Goal: Task Accomplishment & Management: Use online tool/utility

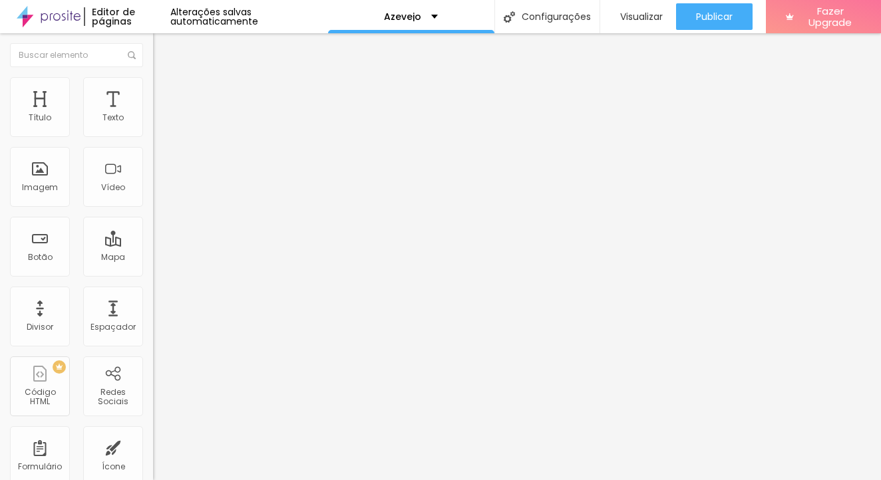
click at [165, 94] on span "Avançado" at bounding box center [187, 99] width 44 height 11
click at [165, 78] on span "Conteúdo" at bounding box center [185, 72] width 41 height 11
click at [163, 53] on img "button" at bounding box center [168, 48] width 11 height 11
click at [165, 92] on span "Estilo" at bounding box center [175, 85] width 21 height 11
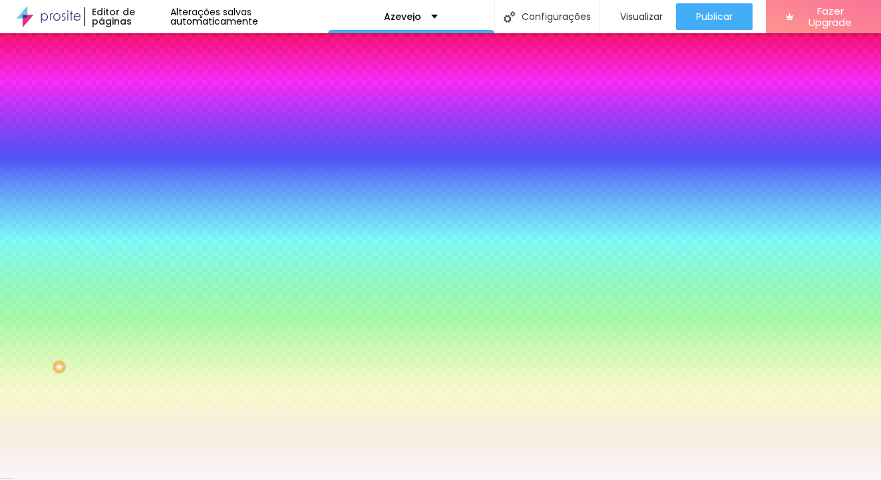
click at [153, 127] on div at bounding box center [229, 127] width 153 height 0
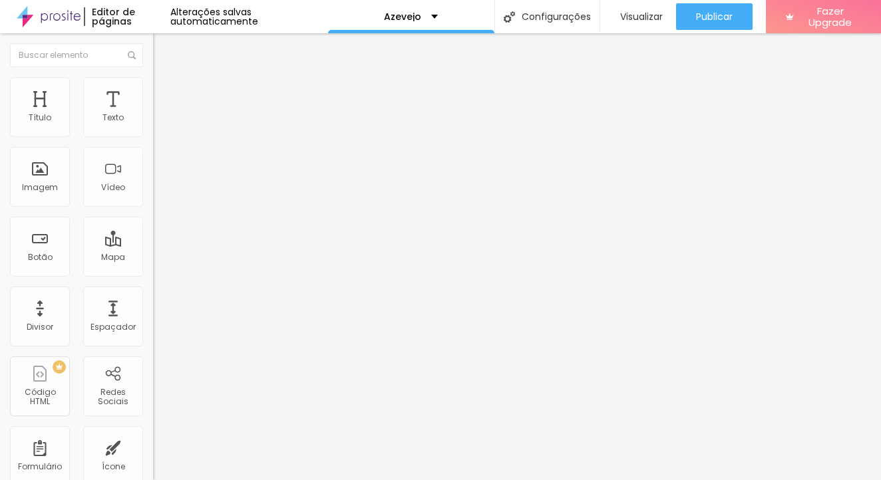
click at [153, 114] on span "Trocar imagem" at bounding box center [189, 108] width 73 height 11
click at [163, 51] on img "button" at bounding box center [168, 48] width 11 height 11
click at [153, 208] on span "1:1 Quadrado" at bounding box center [179, 202] width 53 height 11
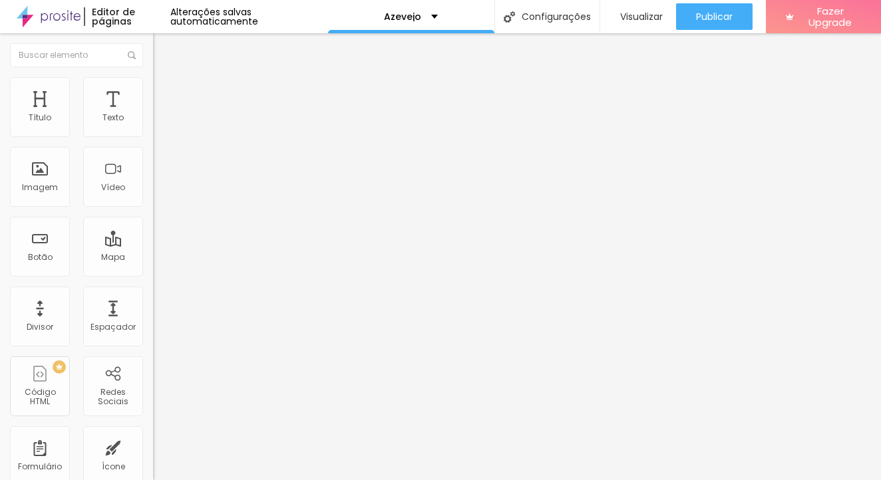
click at [153, 245] on span "Original" at bounding box center [169, 238] width 32 height 11
click at [165, 89] on span "Estilo" at bounding box center [175, 85] width 21 height 11
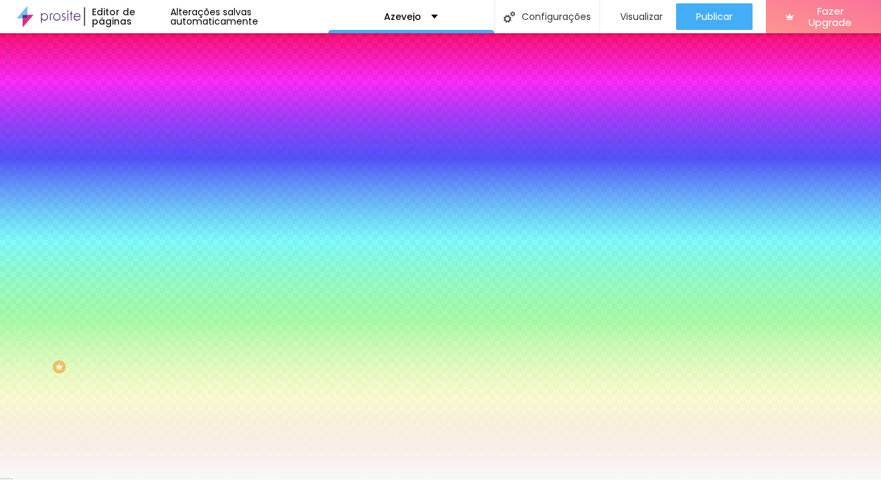
click at [153, 127] on div at bounding box center [229, 127] width 153 height 0
click at [153, 151] on div "Cor de fundo Voltar ao padrão #F9F9F9 0 Borda arredondada" at bounding box center [229, 216] width 153 height 225
click at [153, 127] on div at bounding box center [229, 127] width 153 height 0
click at [36, 163] on div at bounding box center [440, 240] width 881 height 480
type input "#F8F8F8"
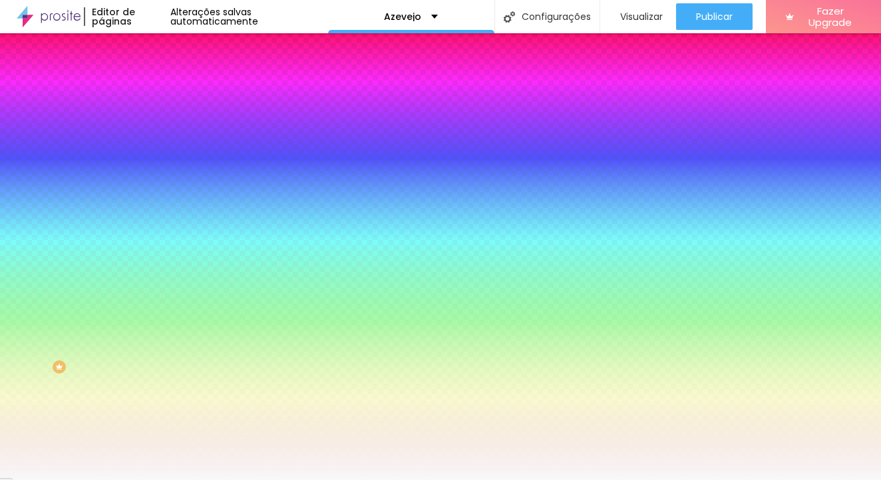
drag, startPoint x: 36, startPoint y: 161, endPoint x: -12, endPoint y: 153, distance: 48.6
click at [0, 153] on html "Editor de páginas Alterações salvas automaticamente Azevejo Configurações Confi…" at bounding box center [440, 240] width 881 height 480
drag, startPoint x: 140, startPoint y: 136, endPoint x: 105, endPoint y: 133, distance: 34.7
click at [153, 133] on input "#F8F8F8" at bounding box center [233, 133] width 160 height 13
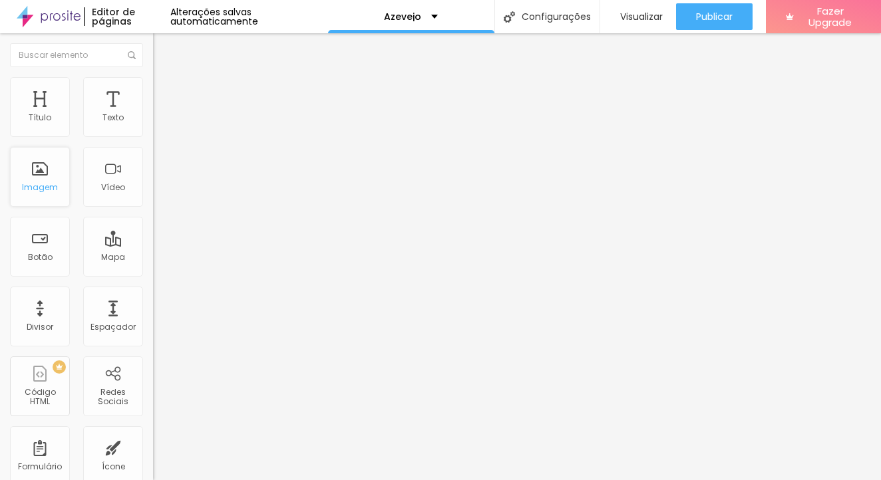
click at [54, 185] on div "Imagem" at bounding box center [40, 187] width 36 height 9
click at [165, 94] on span "Avançado" at bounding box center [187, 99] width 44 height 11
click at [165, 92] on span "Estilo" at bounding box center [175, 85] width 21 height 11
click at [153, 86] on li "Estilo" at bounding box center [229, 83] width 153 height 13
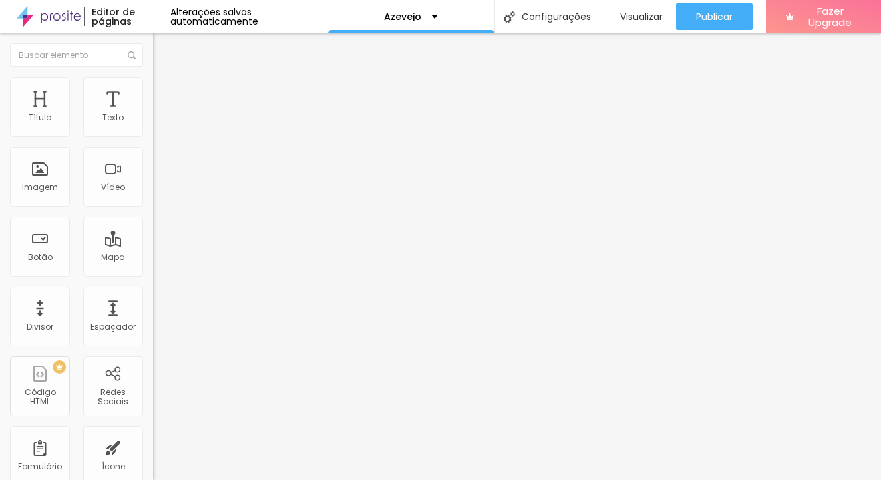
type input "95"
type input "77"
drag, startPoint x: 108, startPoint y: 282, endPoint x: 90, endPoint y: 279, distance: 18.2
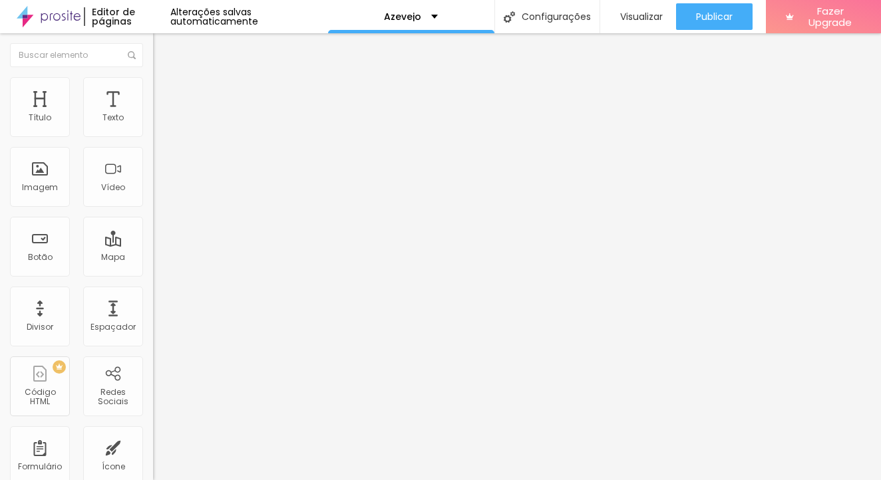
click at [153, 314] on input "range" at bounding box center [196, 319] width 86 height 11
type input "72"
type input "71"
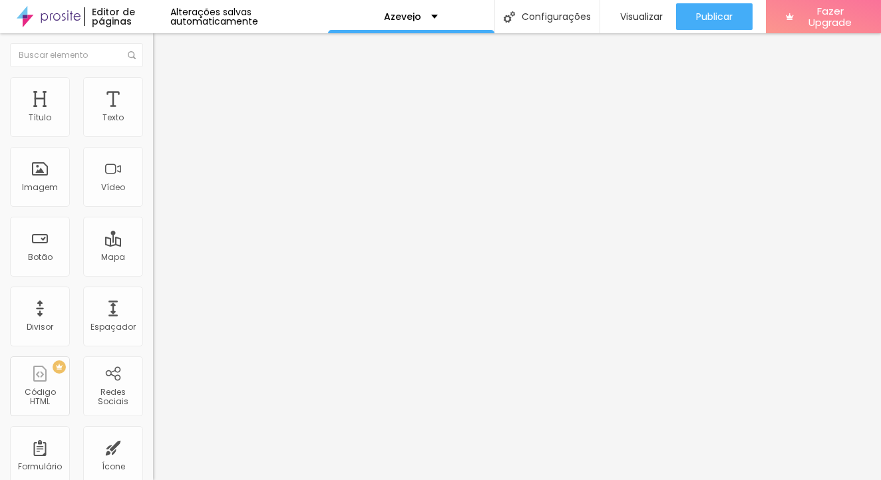
type input "63"
type input "62"
type input "60"
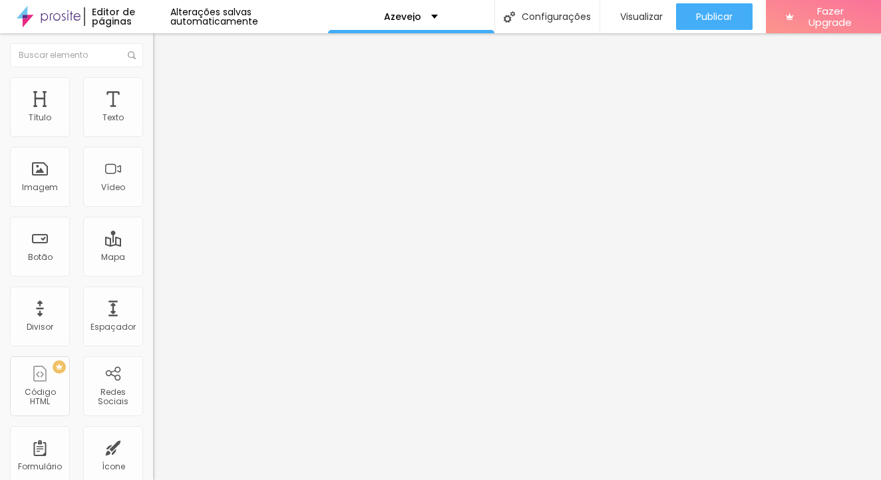
type input "60"
type input "57"
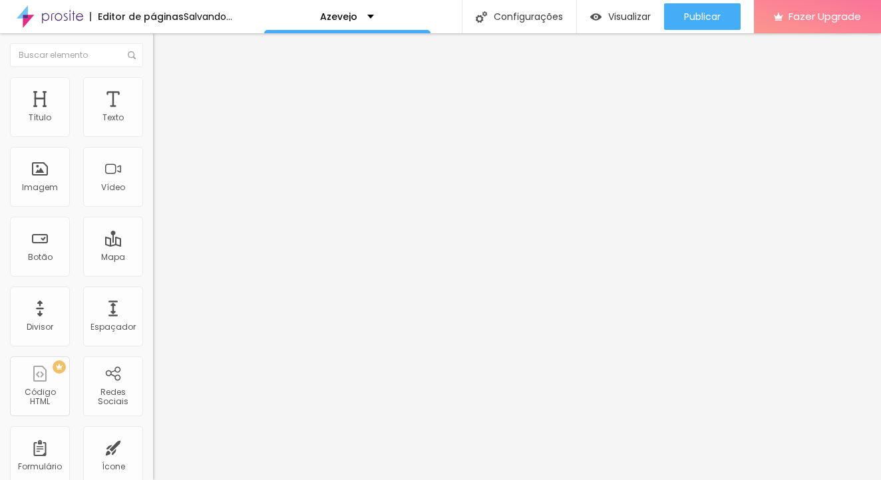
type input "58"
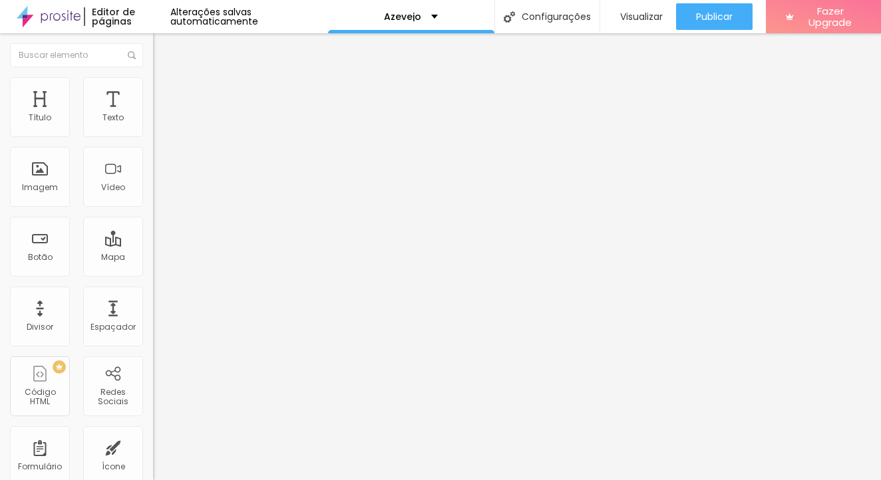
type input "61"
type input "62"
type input "63"
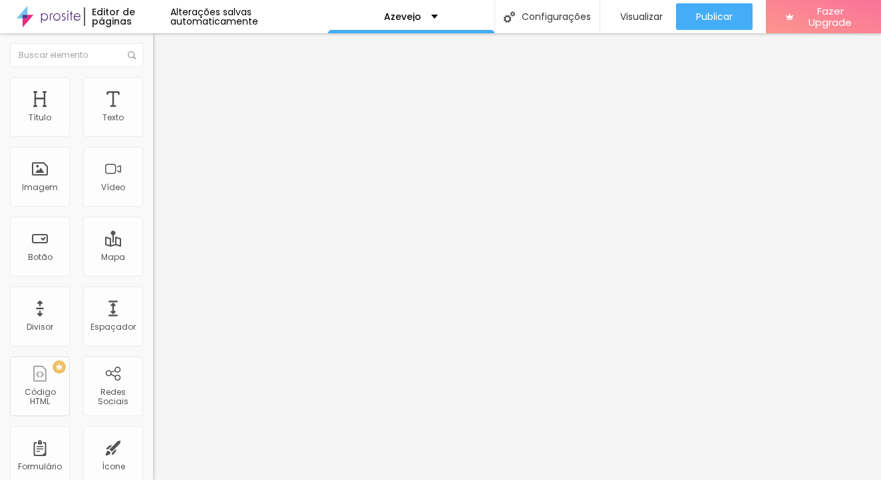
type input "63"
type input "66"
type input "72"
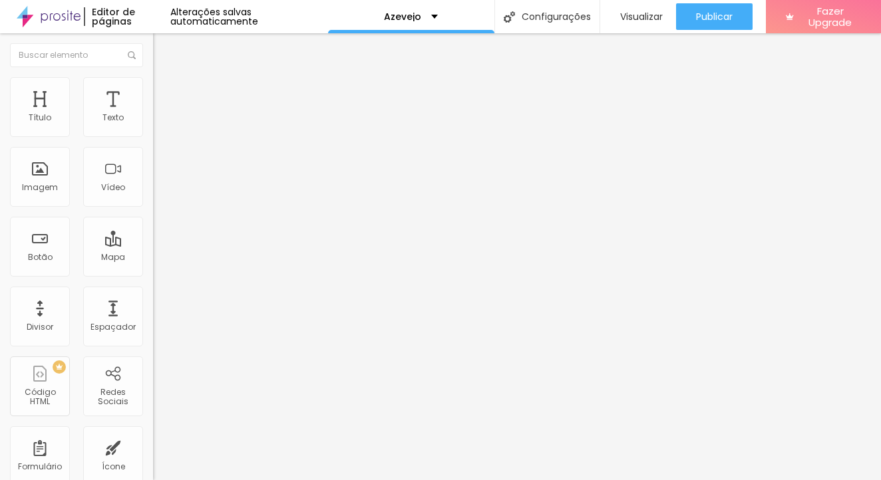
type input "72"
click at [153, 314] on input "range" at bounding box center [196, 319] width 86 height 11
click at [165, 90] on span "Estilo" at bounding box center [175, 85] width 21 height 11
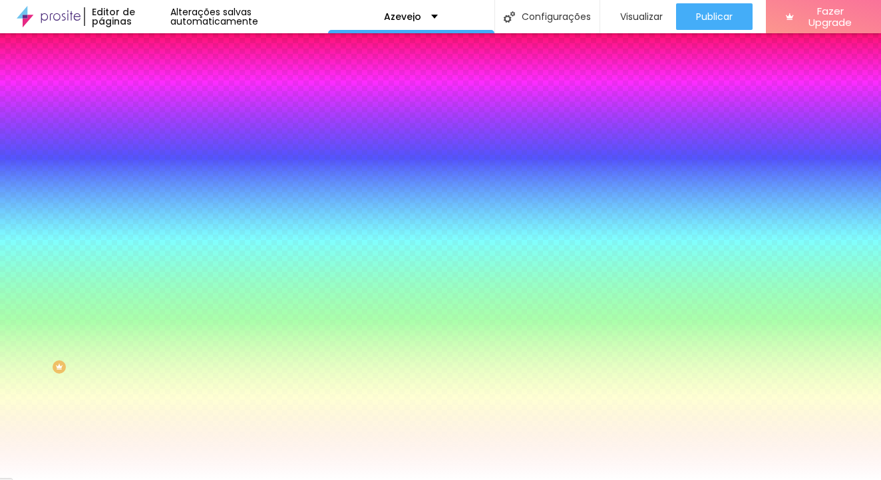
click at [153, 127] on div at bounding box center [229, 127] width 153 height 0
click at [153, 112] on div "Cor de fundo" at bounding box center [229, 108] width 153 height 8
click at [153, 127] on div at bounding box center [229, 127] width 153 height 0
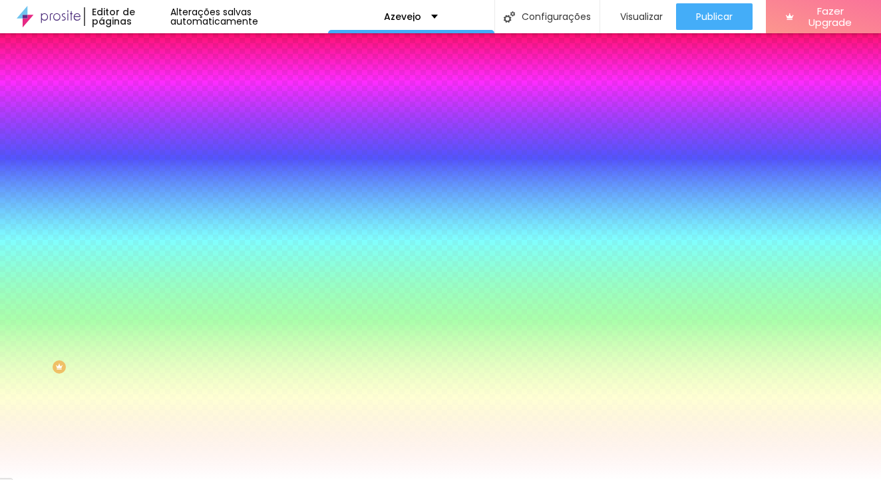
click at [21, 156] on div at bounding box center [440, 240] width 881 height 480
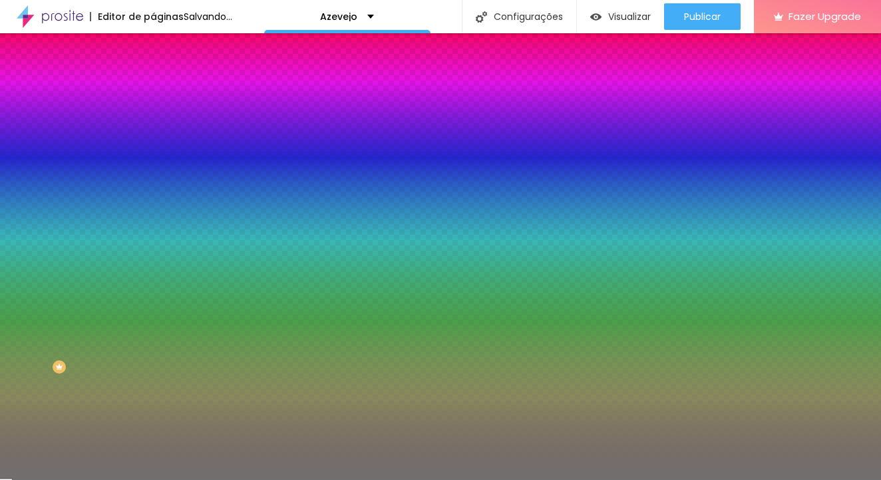
drag, startPoint x: 21, startPoint y: 156, endPoint x: 20, endPoint y: 205, distance: 48.6
click at [0, 206] on html "Editor de páginas Salvando... Azevejo Configurações Configurações da página Cli…" at bounding box center [440, 240] width 881 height 480
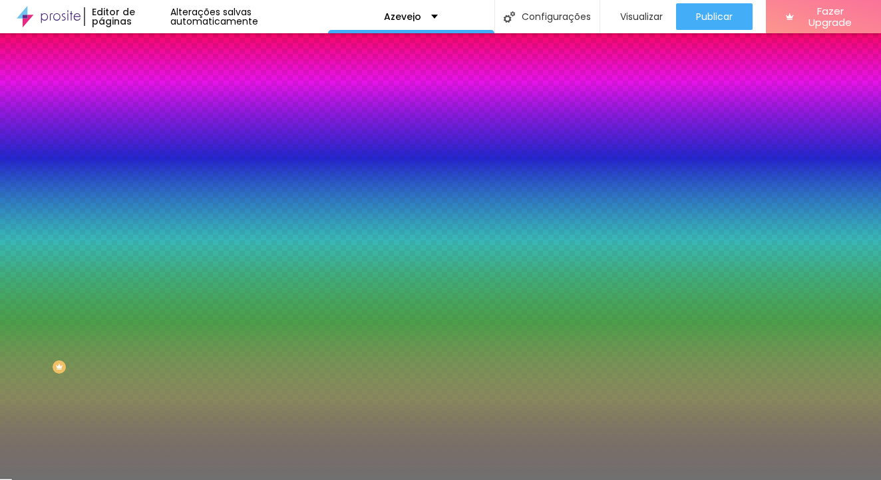
click at [153, 127] on div at bounding box center [229, 127] width 153 height 0
click at [23, 167] on div at bounding box center [440, 240] width 881 height 480
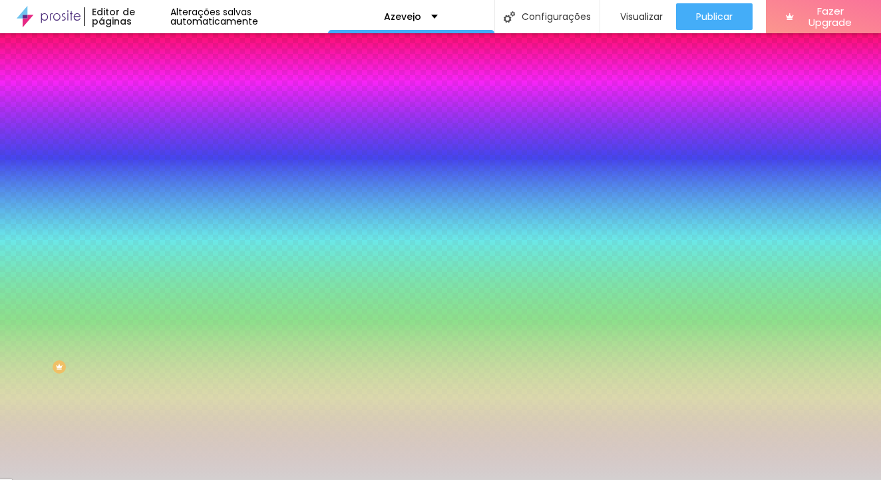
drag, startPoint x: 17, startPoint y: 166, endPoint x: 29, endPoint y: 180, distance: 17.9
click at [153, 140] on div at bounding box center [229, 140] width 153 height 0
click at [153, 131] on div "#707070" at bounding box center [229, 133] width 153 height 13
click at [153, 127] on div at bounding box center [229, 127] width 153 height 0
click at [158, 123] on icon "button" at bounding box center [162, 118] width 9 height 9
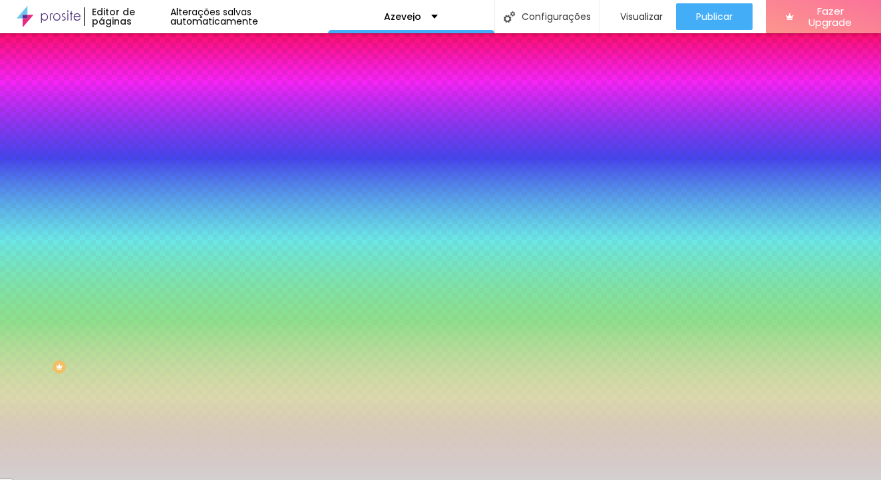
click at [153, 127] on div at bounding box center [229, 127] width 153 height 0
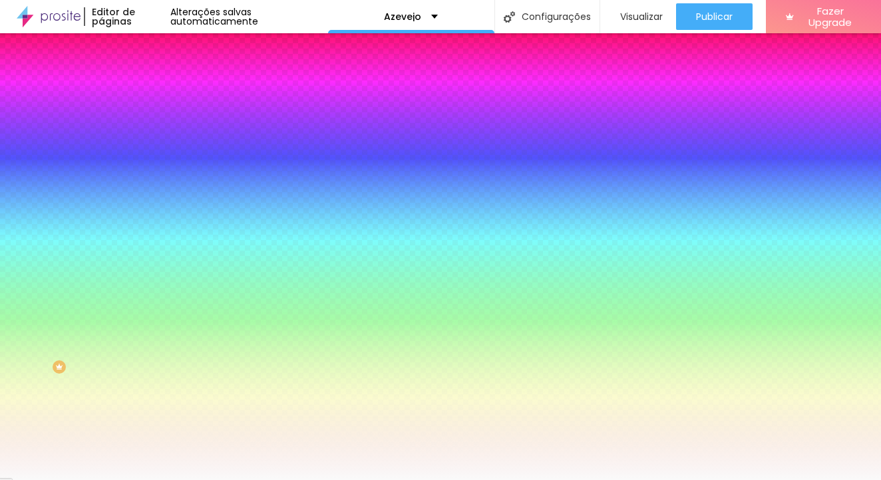
type input "#FFFFFF"
drag, startPoint x: 23, startPoint y: 167, endPoint x: 19, endPoint y: 146, distance: 20.9
click at [153, 140] on div at bounding box center [229, 140] width 153 height 0
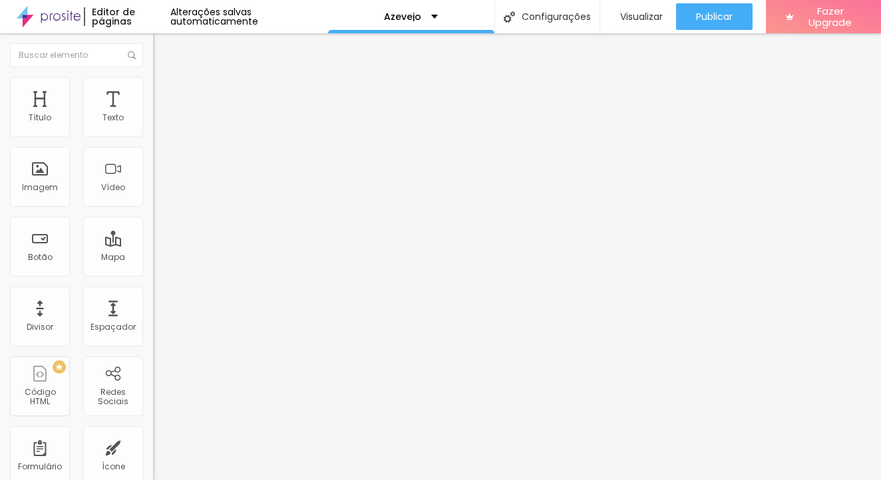
click at [165, 89] on span "Estilo" at bounding box center [175, 85] width 21 height 11
click at [153, 85] on img at bounding box center [159, 83] width 12 height 12
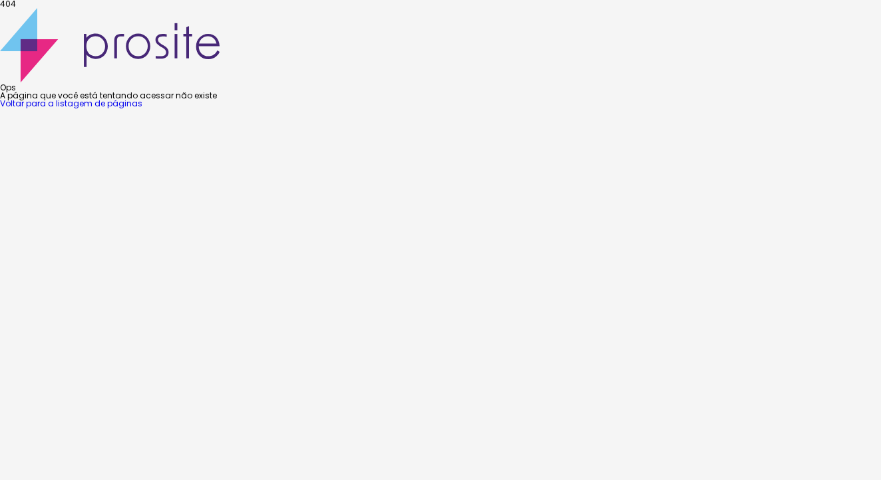
click at [142, 109] on link "Voltar para a listagem de páginas" at bounding box center [71, 103] width 142 height 11
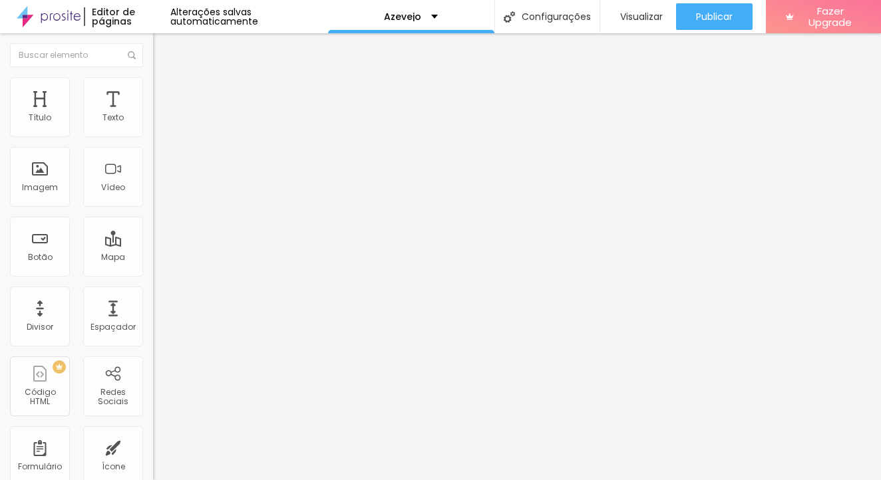
click at [153, 78] on img at bounding box center [159, 83] width 12 height 12
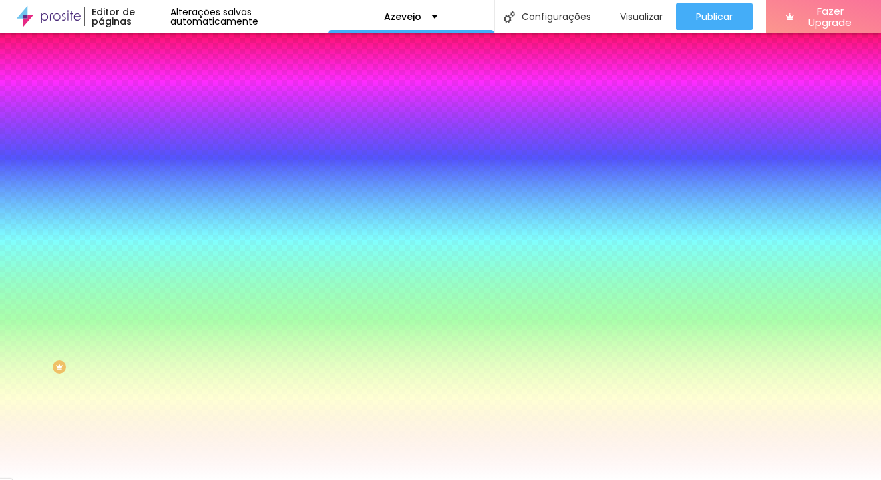
click at [153, 127] on div at bounding box center [229, 127] width 153 height 0
click at [55, 168] on div at bounding box center [440, 240] width 881 height 480
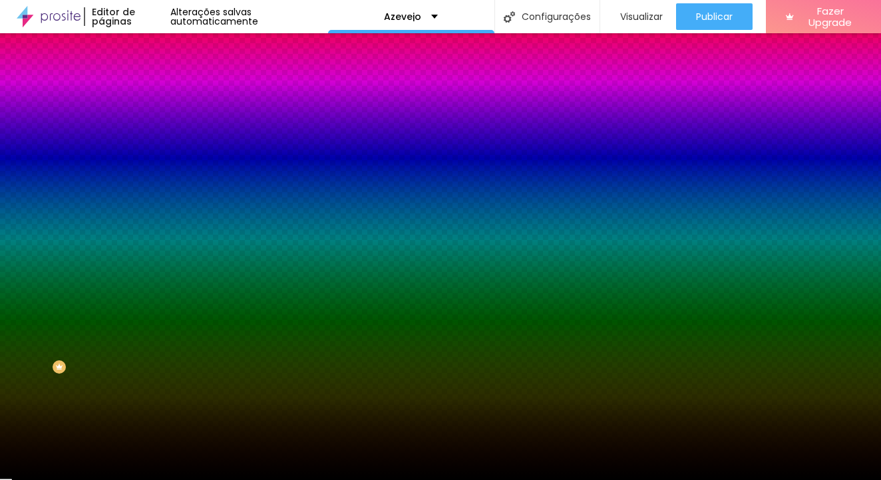
type input "#000000"
drag, startPoint x: 55, startPoint y: 168, endPoint x: 33, endPoint y: 336, distance: 169.7
click at [153, 332] on div "Editar Coluna Conteúdo Estilo Avançado Cor de fundo Voltar ao padrão #000000 0 …" at bounding box center [229, 256] width 153 height 447
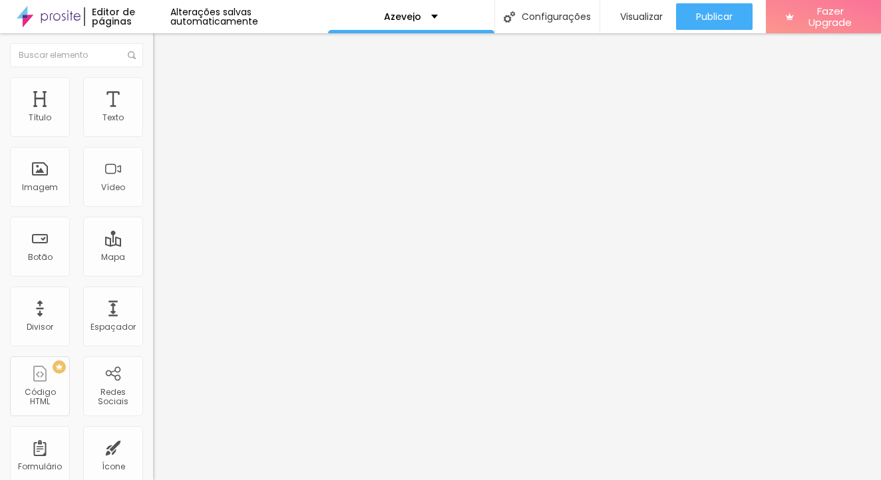
click at [153, 87] on li "Estilo" at bounding box center [229, 83] width 153 height 13
click at [165, 92] on span "Estilo" at bounding box center [175, 85] width 21 height 11
click at [165, 90] on span "Estilo" at bounding box center [175, 85] width 21 height 11
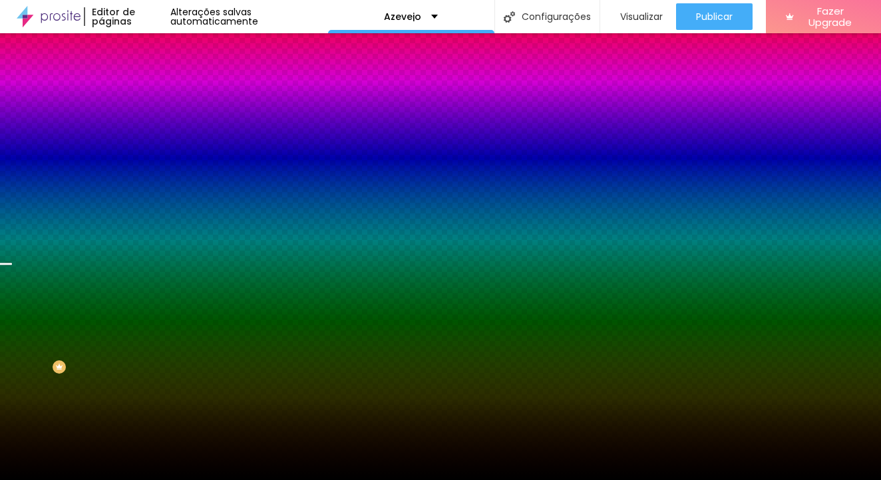
click at [153, 181] on div at bounding box center [229, 181] width 153 height 0
click at [42, 289] on div at bounding box center [440, 240] width 881 height 480
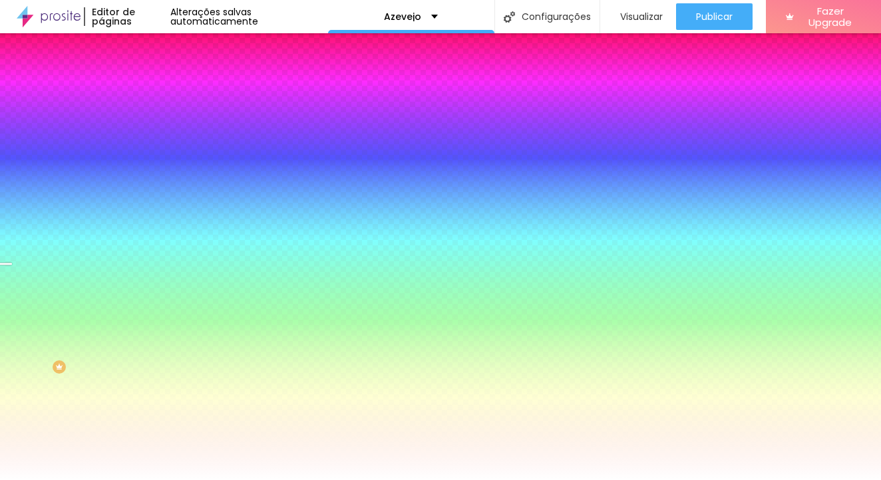
drag, startPoint x: 39, startPoint y: 285, endPoint x: -18, endPoint y: 204, distance: 98.9
click at [0, 204] on html "Editor de páginas Alterações salvas automaticamente Azevejo Configurações Confi…" at bounding box center [440, 240] width 881 height 480
click at [153, 181] on div at bounding box center [229, 181] width 153 height 0
click at [91, 293] on div at bounding box center [440, 240] width 881 height 480
drag, startPoint x: 90, startPoint y: 293, endPoint x: -21, endPoint y: 238, distance: 123.2
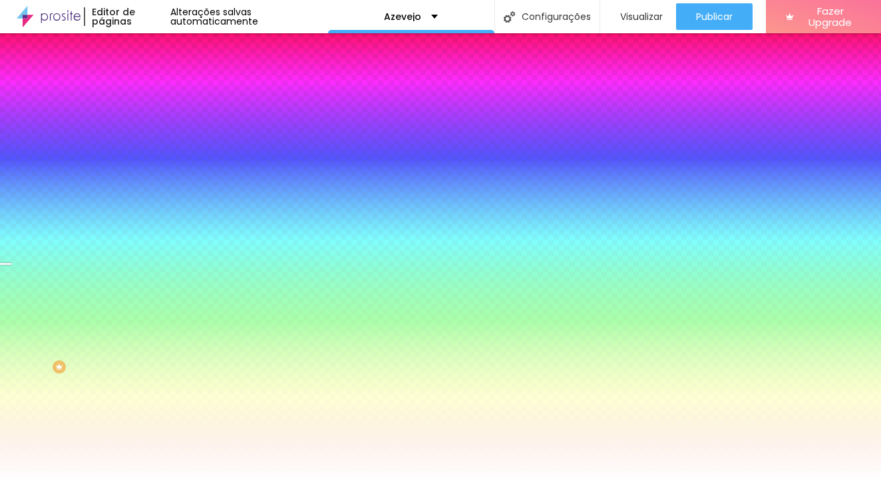
click at [0, 238] on html "Editor de páginas Alterações salvas automaticamente Azevejo Configurações Confi…" at bounding box center [440, 240] width 881 height 480
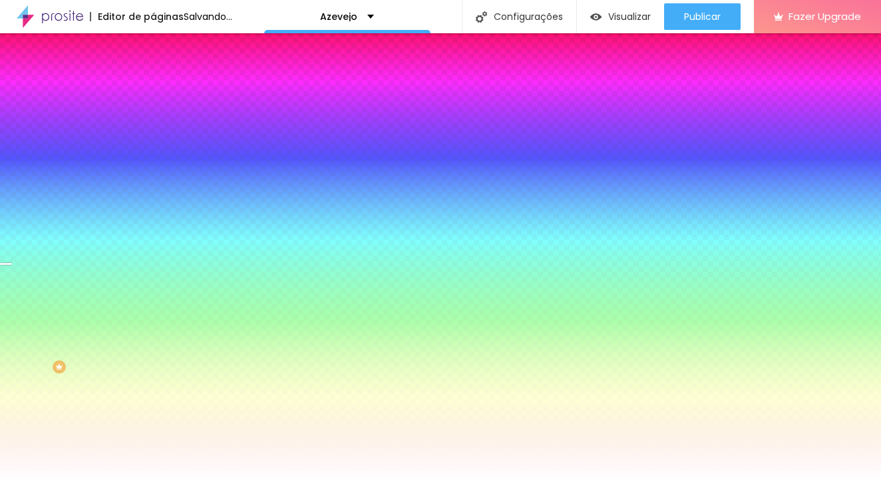
click at [153, 181] on div at bounding box center [229, 181] width 153 height 0
click at [29, 281] on div at bounding box center [440, 240] width 881 height 480
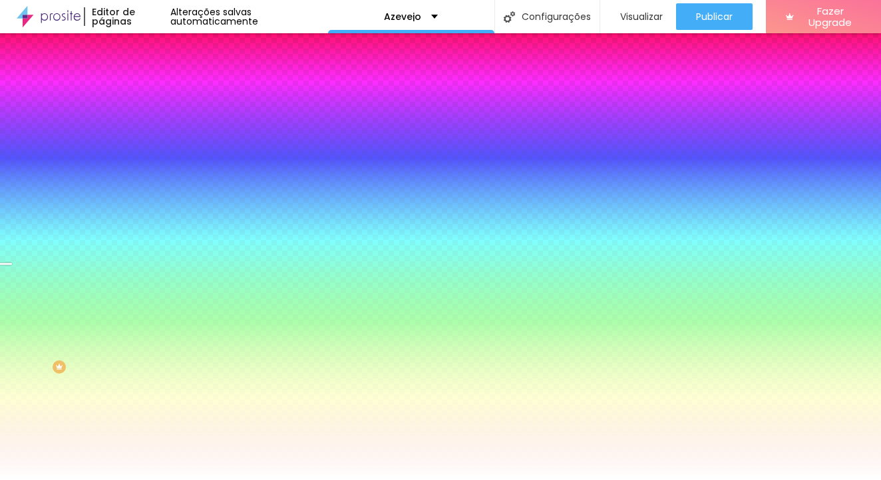
type input "#FFFFFF"
drag, startPoint x: 27, startPoint y: 282, endPoint x: -3, endPoint y: 253, distance: 41.4
click at [0, 253] on html "Editor de páginas Alterações salvas automaticamente Azevejo Configurações Confi…" at bounding box center [440, 240] width 881 height 480
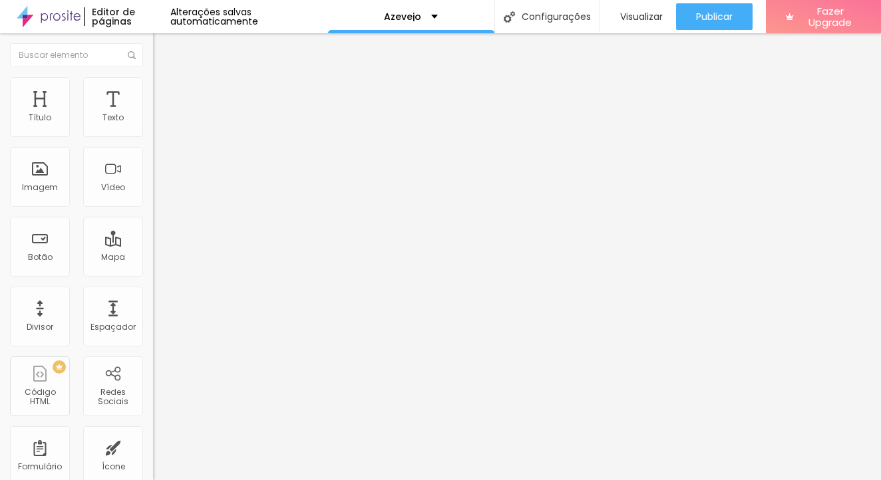
click at [165, 89] on span "Estilo" at bounding box center [175, 85] width 21 height 11
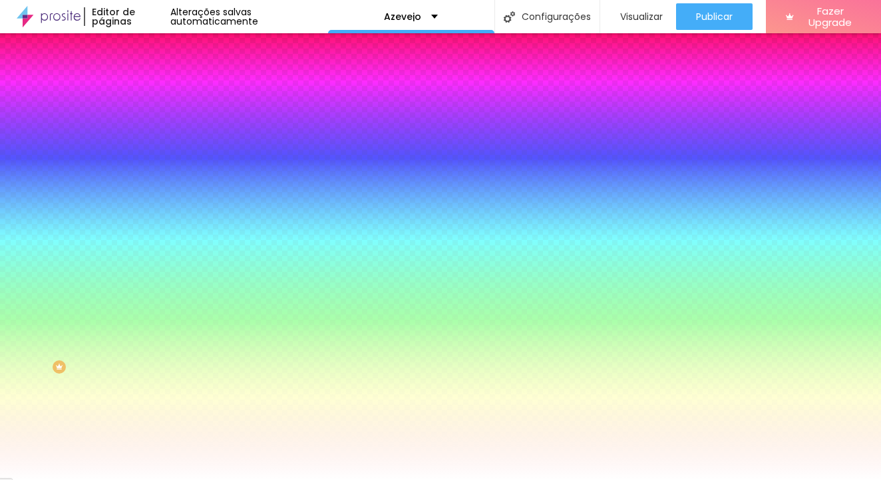
click at [153, 127] on div at bounding box center [229, 127] width 153 height 0
click at [45, 162] on div at bounding box center [440, 240] width 881 height 480
type input "#F6F6F6"
drag, startPoint x: 43, startPoint y: 161, endPoint x: -3, endPoint y: 150, distance: 47.8
click at [0, 150] on html "Editor de páginas Alterações salvas automaticamente Azevejo Configurações Confi…" at bounding box center [440, 240] width 881 height 480
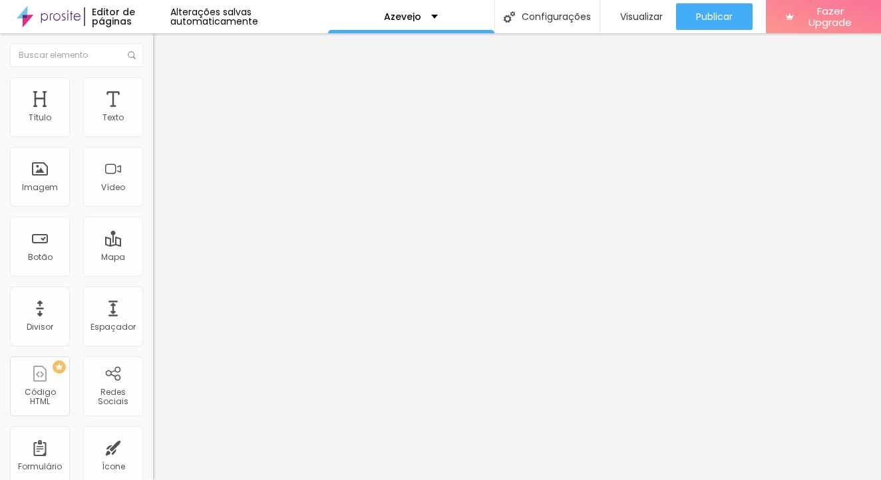
drag, startPoint x: 71, startPoint y: 88, endPoint x: 77, endPoint y: 98, distance: 11.6
click at [153, 89] on li "Estilo" at bounding box center [229, 83] width 153 height 13
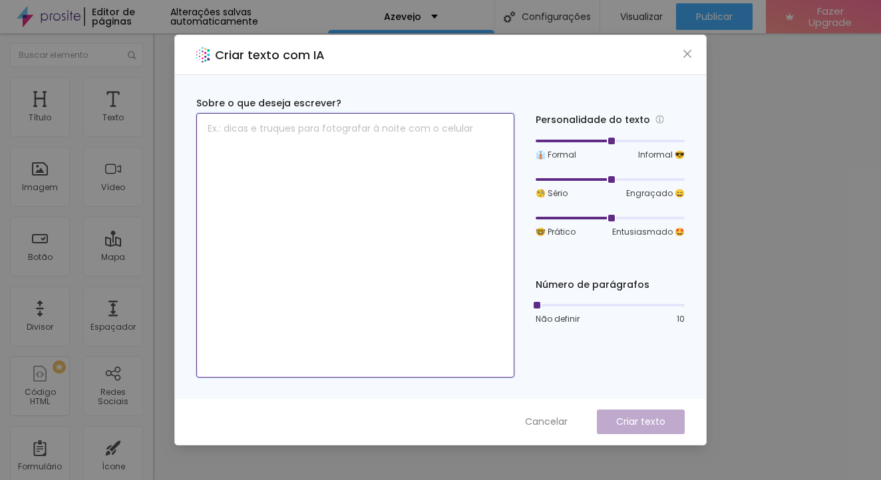
click at [413, 128] on textarea at bounding box center [355, 245] width 318 height 265
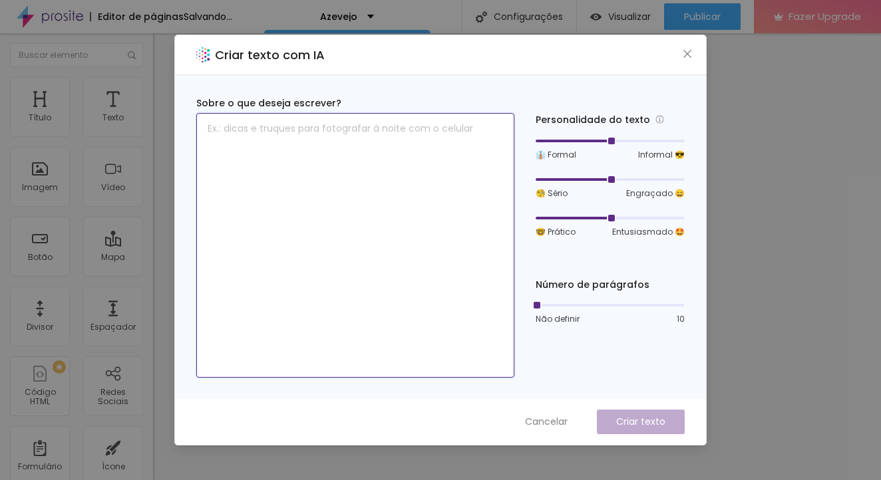
paste textarea "PACOTE VALIOSO Pra quem quer praticidade, rapidez e qualidade. R$779,00 Descont…"
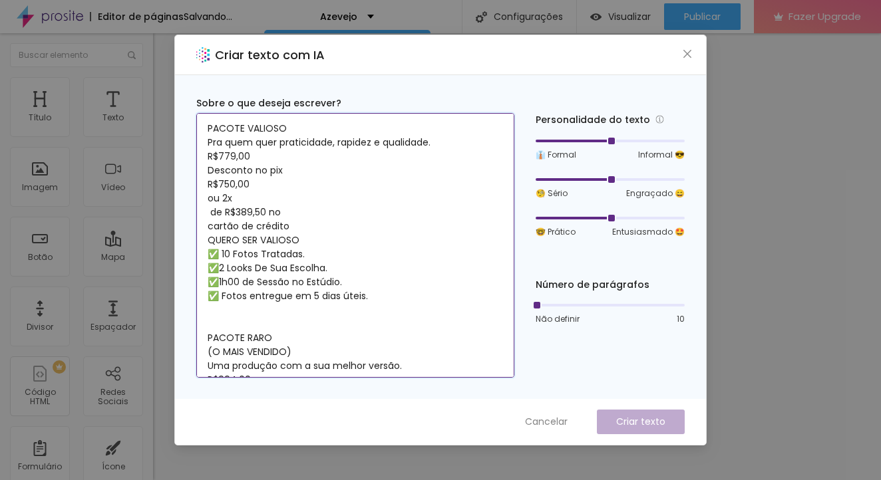
scroll to position [409, 0]
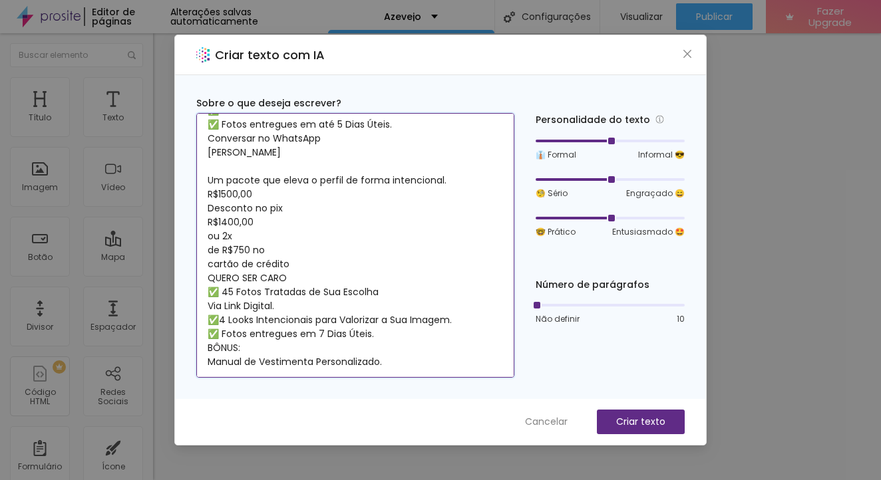
type textarea "PACOTE VALIOSO Pra quem quer praticidade, rapidez e qualidade. R$779,00 Descont…"
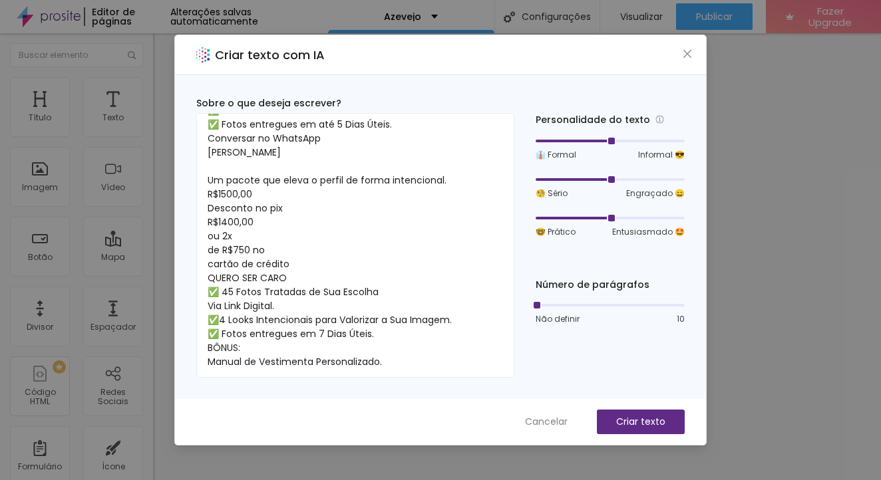
click at [697, 55] on div "Criar texto com IA" at bounding box center [440, 55] width 531 height 40
click at [686, 54] on icon "close" at bounding box center [687, 54] width 11 height 11
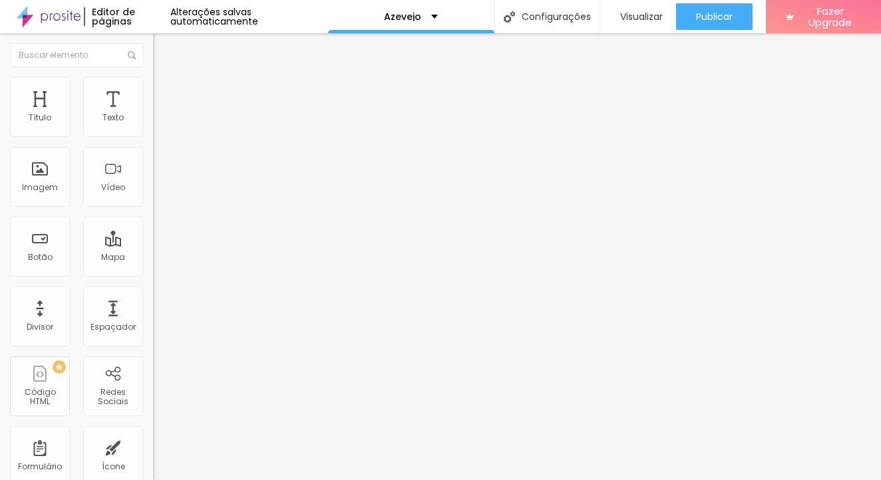
scroll to position [0, 0]
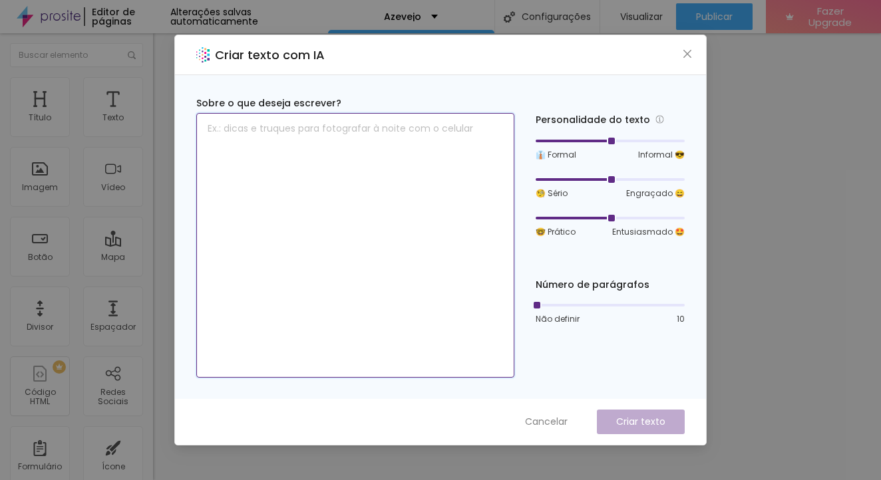
click at [313, 145] on textarea at bounding box center [355, 245] width 318 height 265
paste textarea "Não é so foto é a sua Marca e ela merece ser vista para aumentar seu valor perc…"
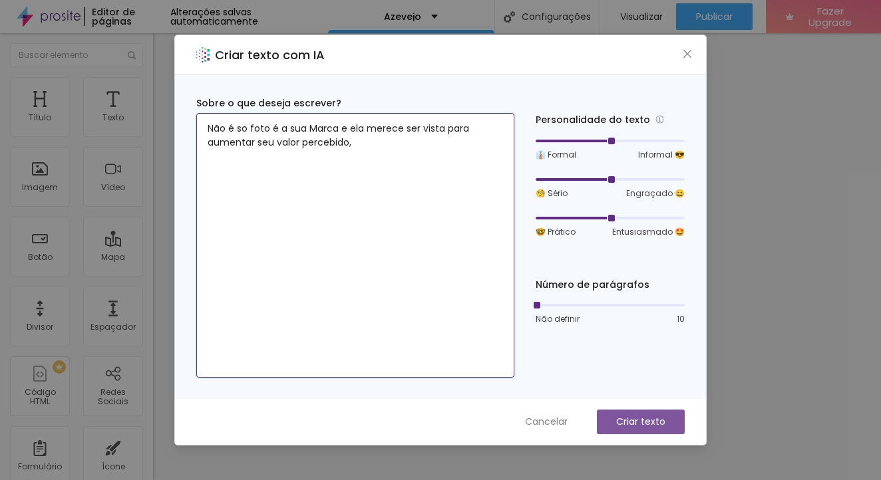
type textarea "Não é so foto é a sua Marca e ela merece ser vista para aumentar seu valor perc…"
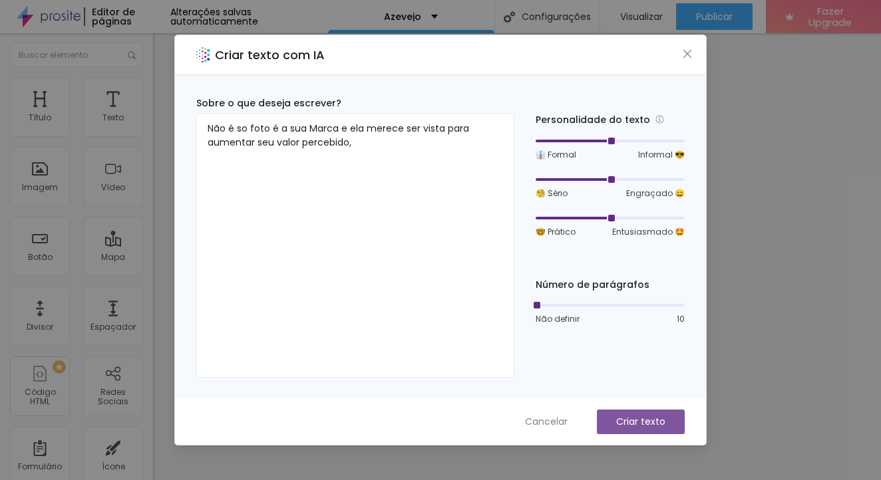
click at [617, 427] on p "Criar texto" at bounding box center [640, 422] width 49 height 14
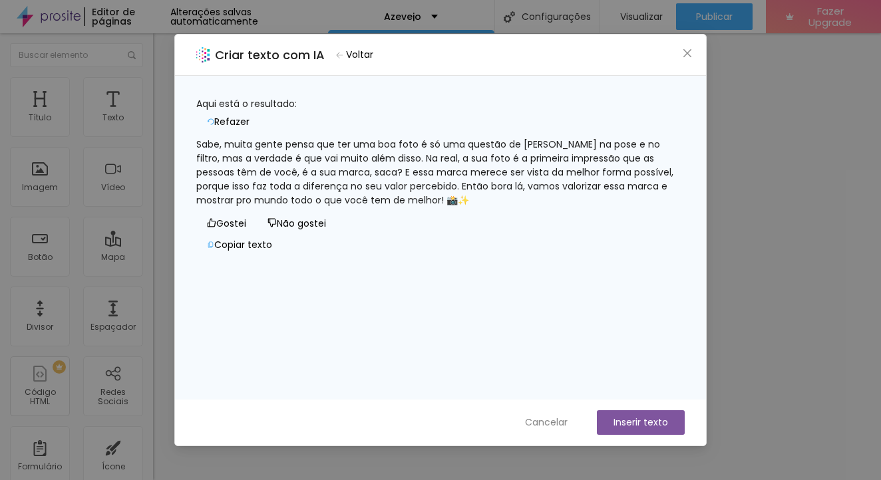
click at [259, 234] on button "Não gostei" at bounding box center [297, 223] width 80 height 21
click at [634, 427] on button "Inserir texto" at bounding box center [641, 422] width 88 height 25
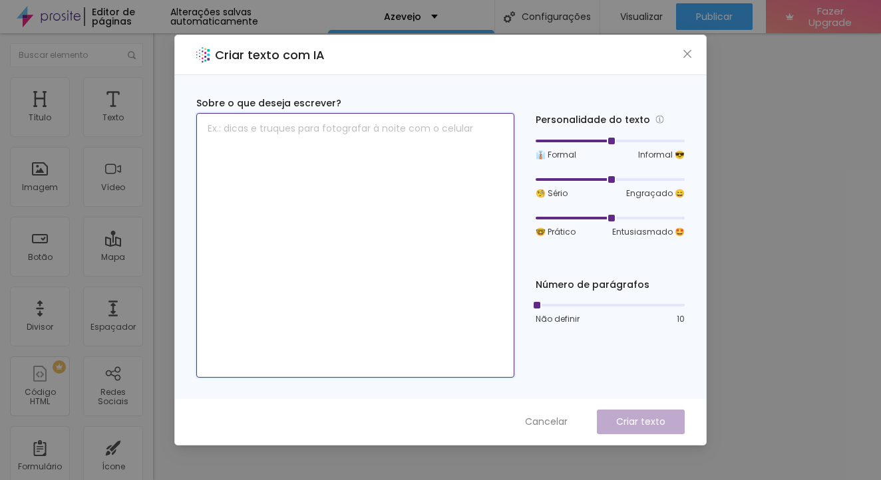
click at [390, 162] on textarea at bounding box center [355, 245] width 318 height 265
paste textarea "Não é so foto é a sua Marca e ela merece ser vista para aumentar seu valor perc…"
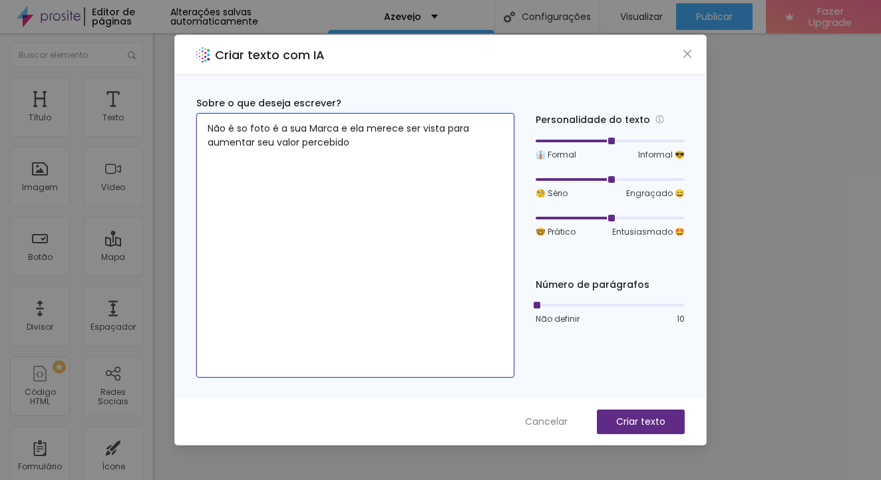
type textarea "Não é so foto é a sua Marca e ela merece ser vista para aumentar seu valor perc…"
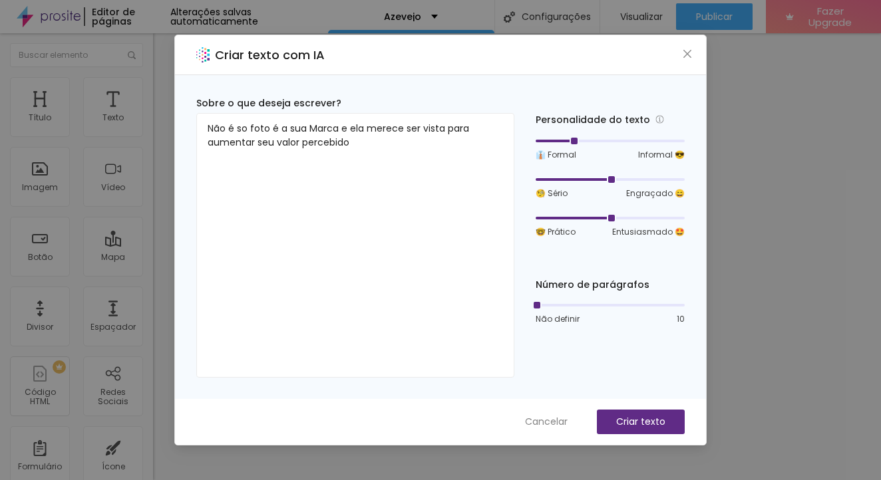
drag, startPoint x: 609, startPoint y: 142, endPoint x: 552, endPoint y: 140, distance: 56.6
click at [552, 140] on div at bounding box center [609, 141] width 149 height 8
drag, startPoint x: 592, startPoint y: 179, endPoint x: 576, endPoint y: 179, distance: 16.0
click at [576, 179] on div at bounding box center [572, 179] width 7 height 7
drag, startPoint x: 609, startPoint y: 218, endPoint x: 527, endPoint y: 210, distance: 82.9
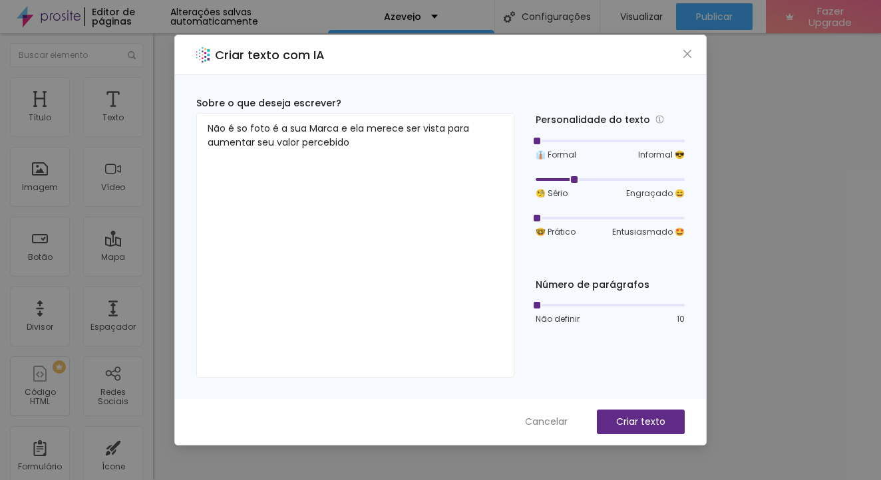
click at [525, 217] on div "Sobre o que deseja escrever? Não é so foto é a sua Marca e ela merece ser vista…" at bounding box center [440, 236] width 488 height 281
drag, startPoint x: 566, startPoint y: 178, endPoint x: 514, endPoint y: 176, distance: 51.9
click at [514, 176] on div "Sobre o que deseja escrever? Não é so foto é a sua Marca e ela merece ser vista…" at bounding box center [440, 236] width 488 height 281
drag, startPoint x: 538, startPoint y: 145, endPoint x: 577, endPoint y: 146, distance: 39.2
click at [577, 146] on div "👔 Formal Informal 😎" at bounding box center [609, 148] width 149 height 25
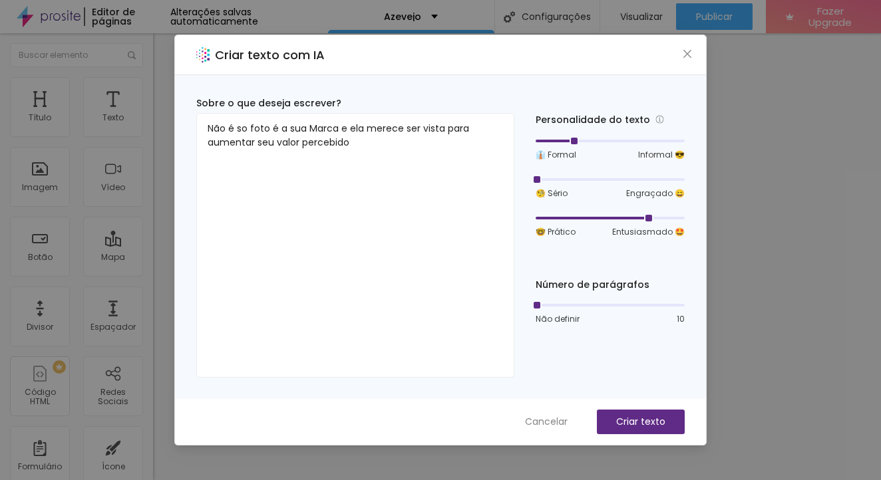
drag, startPoint x: 535, startPoint y: 214, endPoint x: 645, endPoint y: 218, distance: 109.8
click at [645, 218] on div at bounding box center [647, 218] width 7 height 7
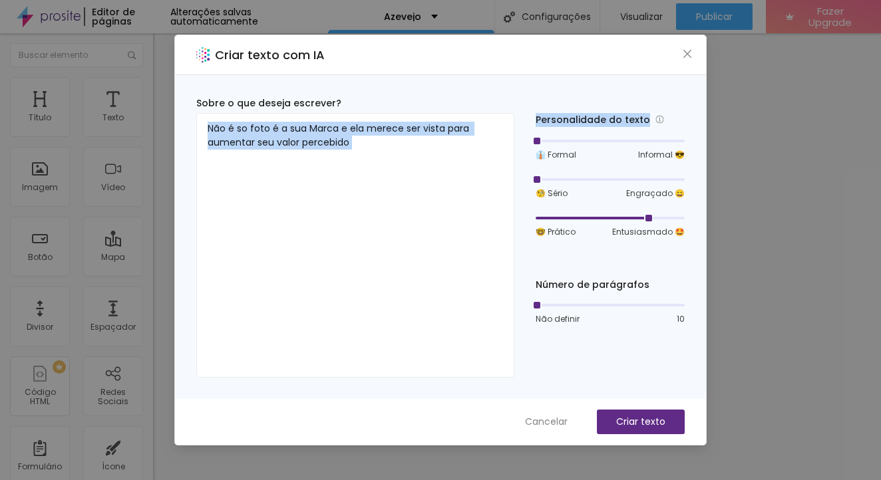
drag, startPoint x: 565, startPoint y: 140, endPoint x: 516, endPoint y: 140, distance: 48.6
click at [516, 140] on div "Sobre o que deseja escrever? Não é so foto é a sua Marca e ela merece ser vista…" at bounding box center [440, 236] width 488 height 281
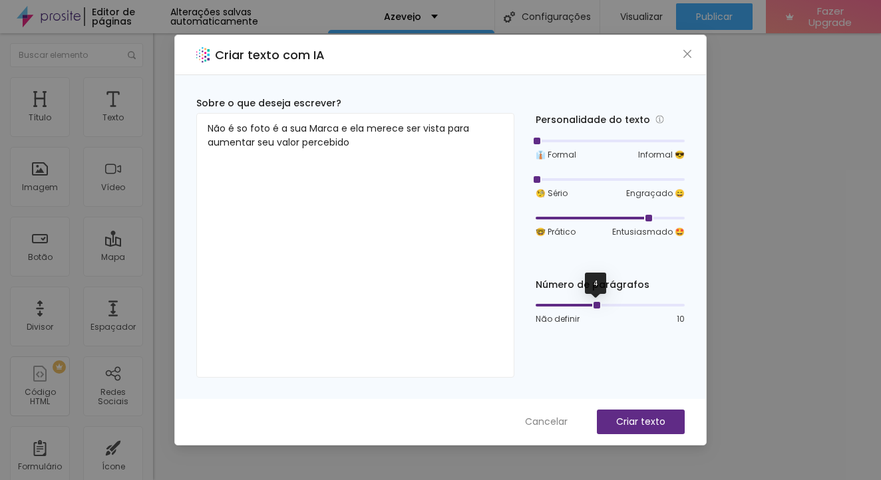
drag, startPoint x: 537, startPoint y: 307, endPoint x: 603, endPoint y: 307, distance: 65.8
click at [603, 307] on div at bounding box center [609, 305] width 149 height 8
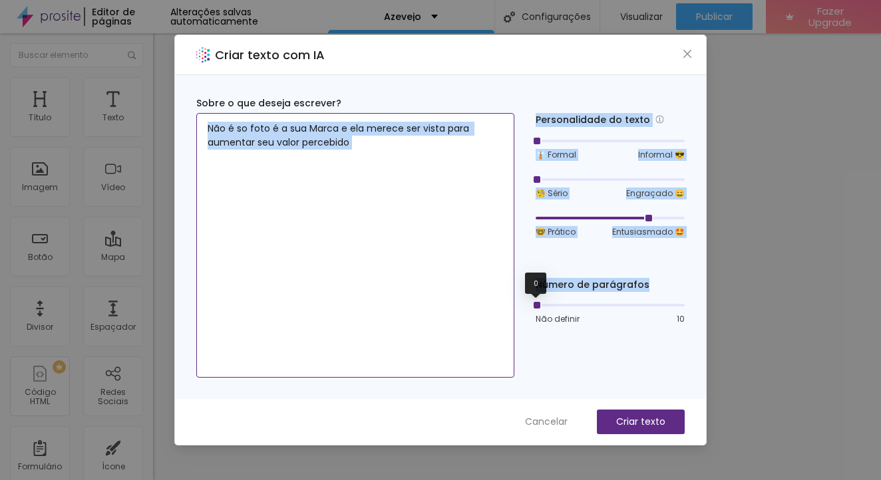
drag, startPoint x: 597, startPoint y: 306, endPoint x: 493, endPoint y: 298, distance: 104.7
click at [490, 303] on div "Sobre o que deseja escrever? Não é so foto é a sua Marca e ela merece ser vista…" at bounding box center [440, 236] width 488 height 281
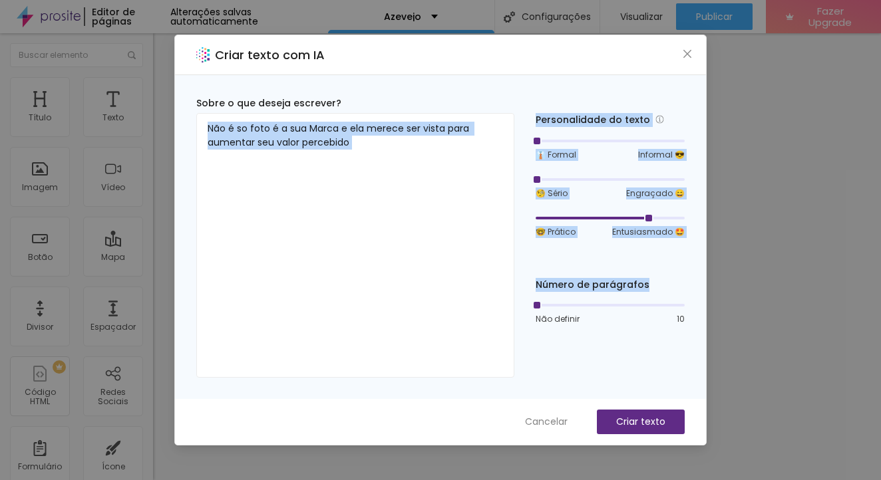
click at [573, 176] on div at bounding box center [609, 180] width 149 height 8
click at [643, 422] on p "Criar texto" at bounding box center [640, 422] width 49 height 14
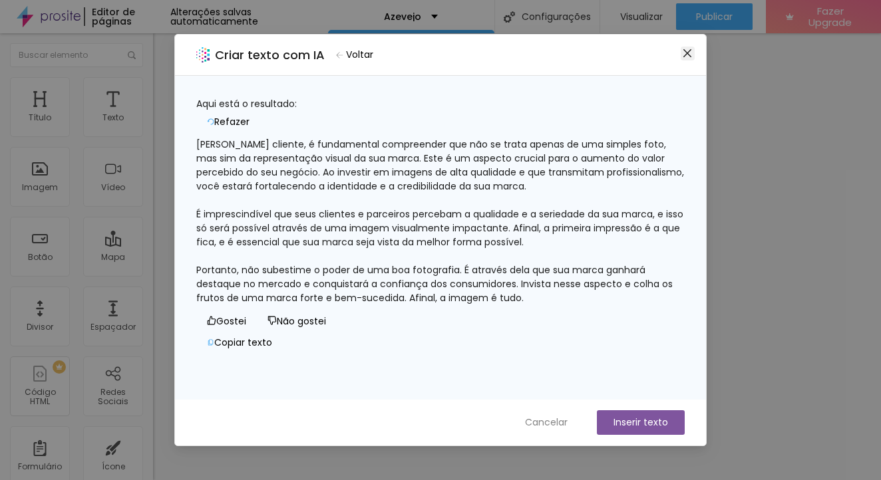
click at [688, 52] on icon "close" at bounding box center [687, 53] width 8 height 8
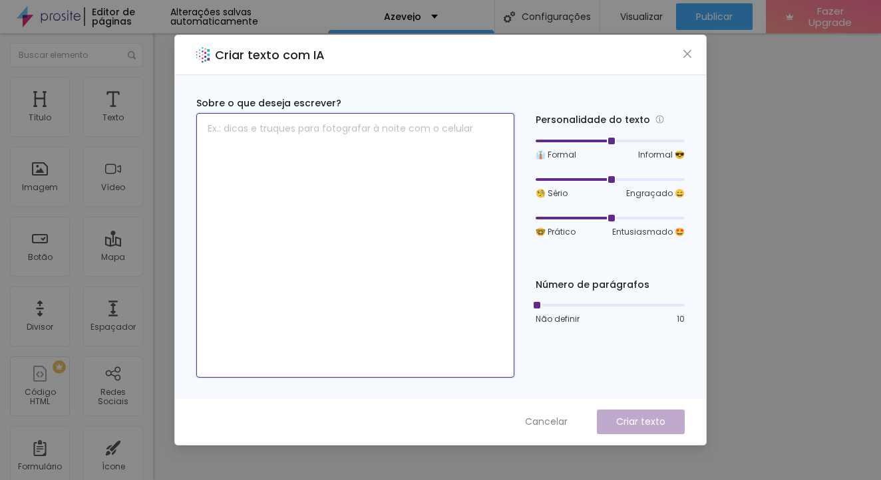
click at [334, 151] on textarea at bounding box center [355, 245] width 318 height 265
paste textarea "Não é so foto é a sua Marca e ela merece ser vista para aumentar seu valor perc…"
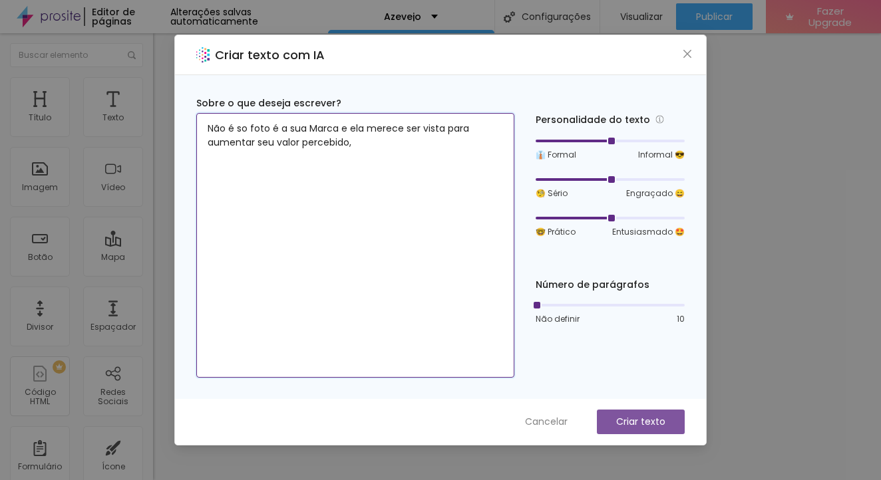
type textarea "Não é so foto é a sua Marca e ela merece ser vista para aumentar seu valor perc…"
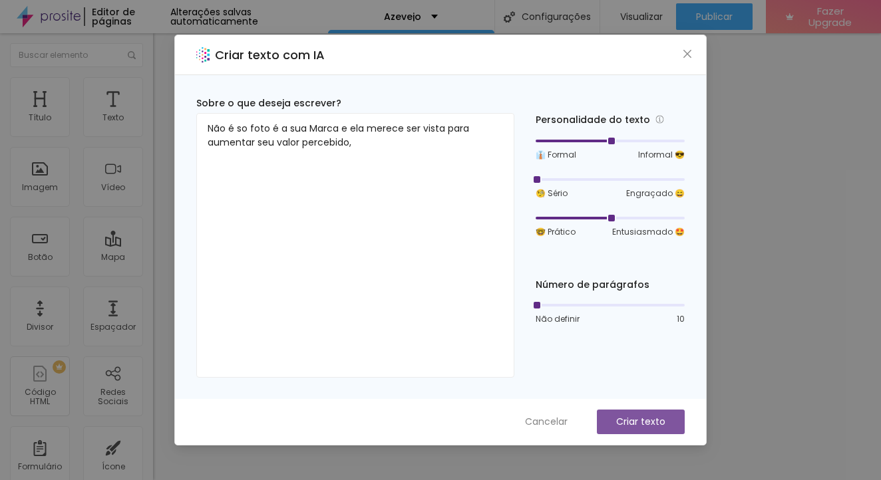
drag, startPoint x: 609, startPoint y: 178, endPoint x: 537, endPoint y: 176, distance: 72.5
click at [537, 176] on div at bounding box center [535, 179] width 7 height 7
drag, startPoint x: 541, startPoint y: 183, endPoint x: 664, endPoint y: 171, distance: 124.3
click at [694, 188] on div "Sobre o que deseja escrever? Não é so foto é a sua Marca e ela merece ser vista…" at bounding box center [440, 237] width 531 height 324
drag, startPoint x: 615, startPoint y: 142, endPoint x: 687, endPoint y: 147, distance: 72.0
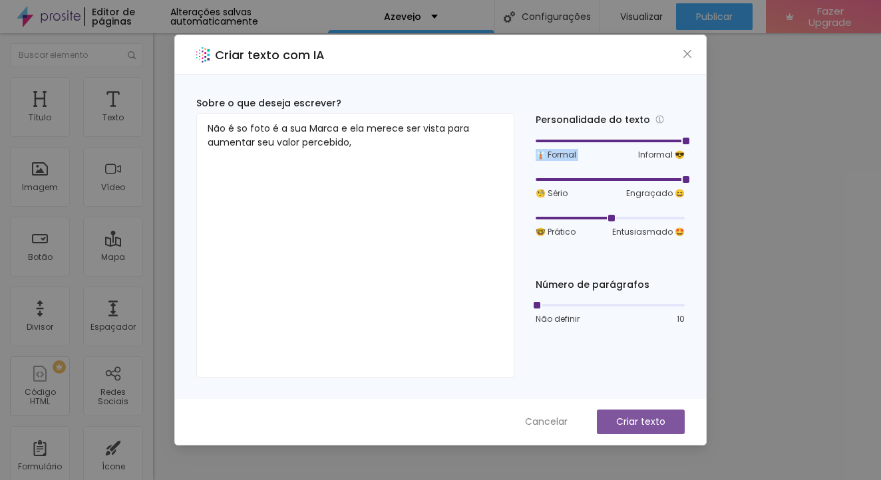
click at [687, 144] on div at bounding box center [684, 141] width 7 height 7
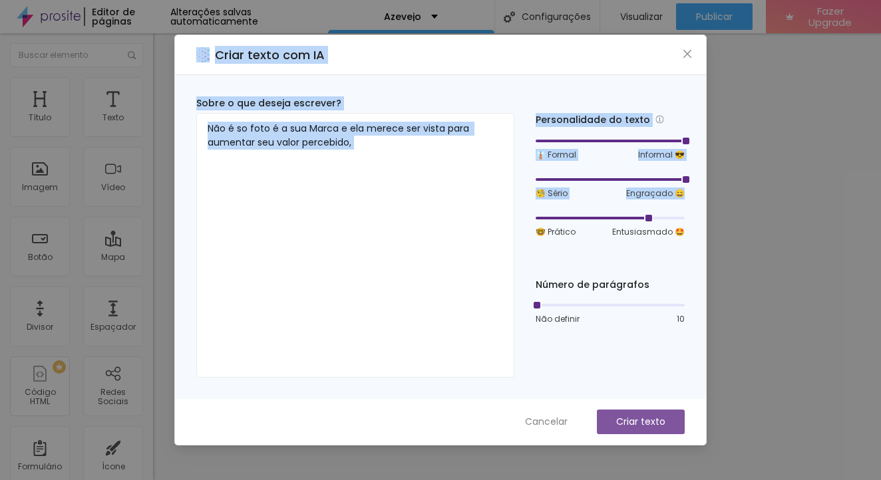
drag, startPoint x: 613, startPoint y: 219, endPoint x: 715, endPoint y: 227, distance: 102.8
click at [717, 225] on div "Criar texto com IA Sobre o que deseja escrever? Não é so foto é a sua Marca e e…" at bounding box center [440, 240] width 881 height 480
click at [661, 427] on p "Criar texto" at bounding box center [640, 422] width 49 height 14
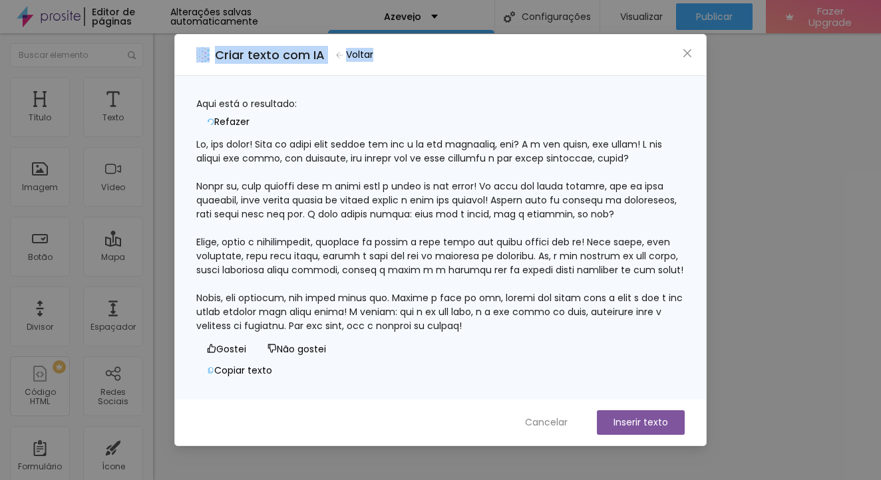
click at [249, 115] on span "Refazer" at bounding box center [231, 122] width 35 height 14
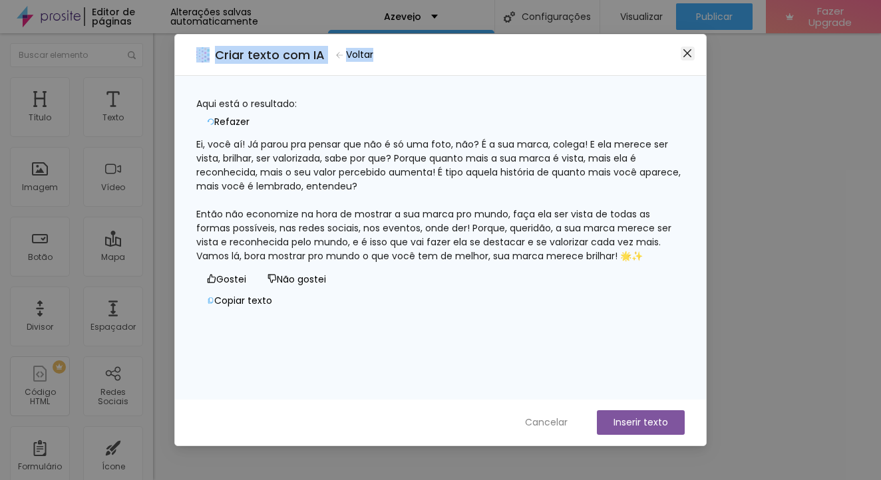
click at [689, 50] on icon "close" at bounding box center [687, 53] width 11 height 11
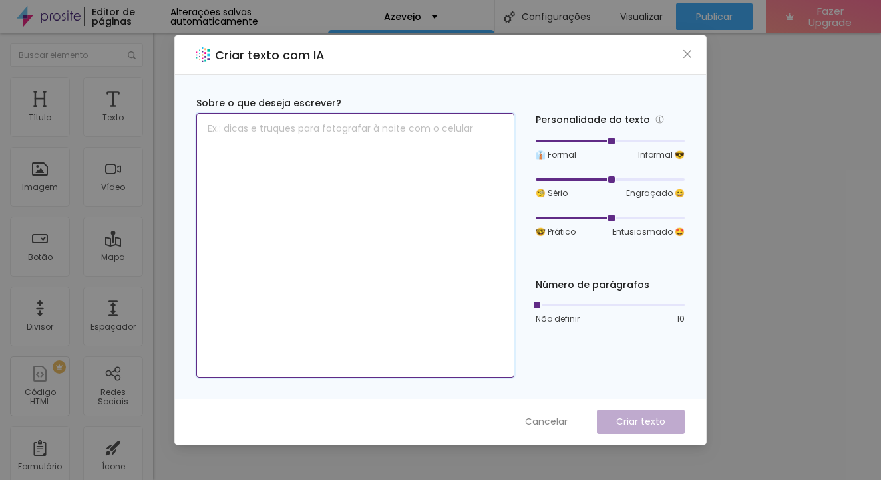
click at [356, 141] on textarea at bounding box center [355, 245] width 318 height 265
click at [358, 141] on textarea at bounding box center [355, 245] width 318 height 265
paste textarea "Não é so foto é a sua Marca e ela merece ser vista para aumentar seu valor perc…"
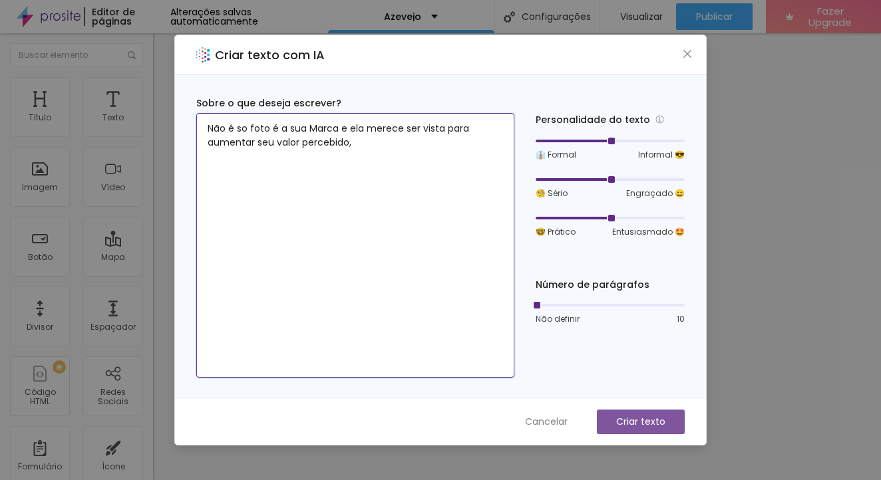
type textarea "Não é so foto é a sua Marca e ela merece ser vista para aumentar seu valor perc…"
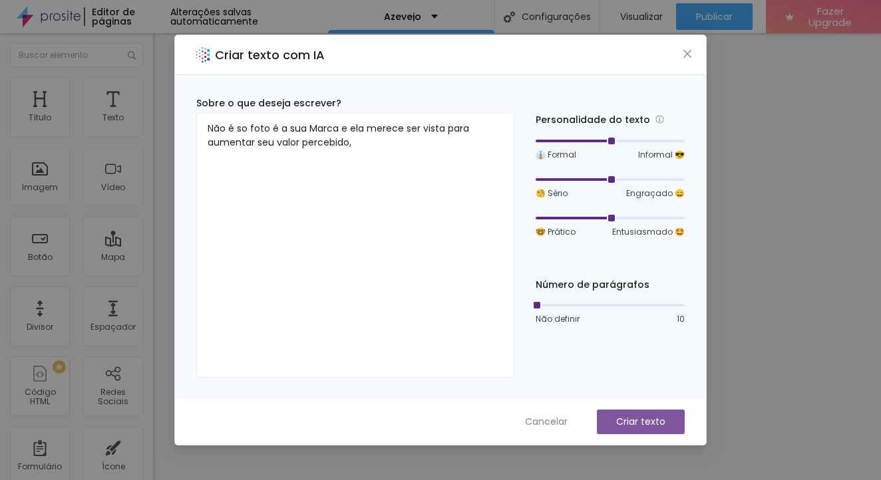
drag, startPoint x: 611, startPoint y: 177, endPoint x: 621, endPoint y: 167, distance: 14.1
click at [617, 179] on div at bounding box center [609, 180] width 149 height 8
drag, startPoint x: 611, startPoint y: 214, endPoint x: 684, endPoint y: 217, distance: 73.2
click at [685, 217] on div at bounding box center [684, 218] width 7 height 7
click at [635, 422] on p "Criar texto" at bounding box center [640, 422] width 49 height 14
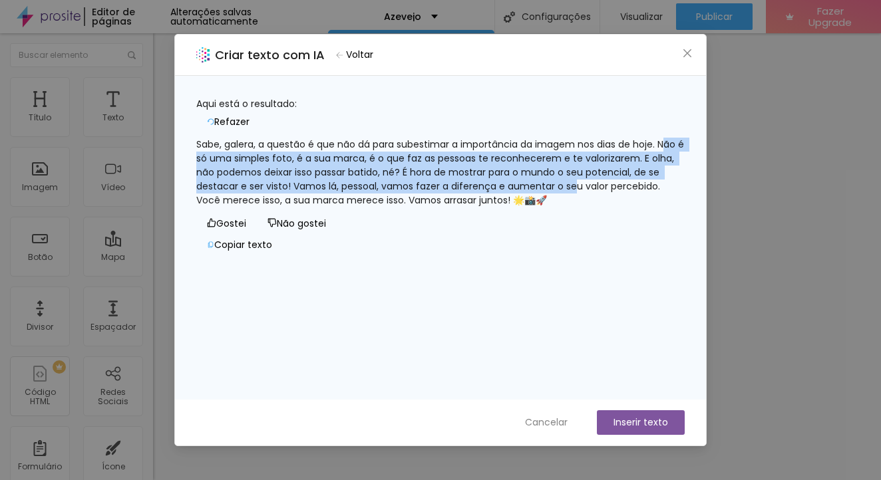
drag, startPoint x: 242, startPoint y: 152, endPoint x: 281, endPoint y: 186, distance: 51.9
click at [281, 186] on div "Sabe, galera, a questão é que não dá para subestimar a importância da imagem no…" at bounding box center [440, 173] width 488 height 70
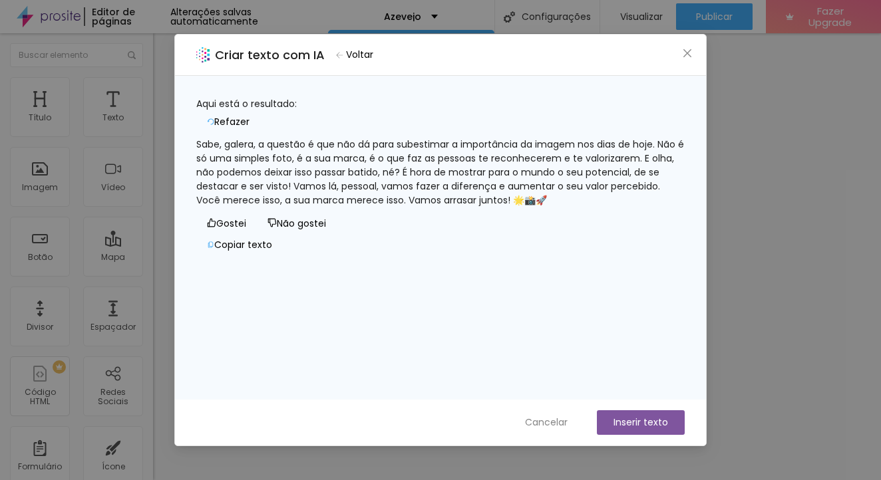
drag, startPoint x: 329, startPoint y: 216, endPoint x: 321, endPoint y: 214, distance: 8.9
click at [329, 208] on div "Sabe, galera, a questão é que não dá para subestimar a importância da imagem no…" at bounding box center [440, 173] width 488 height 70
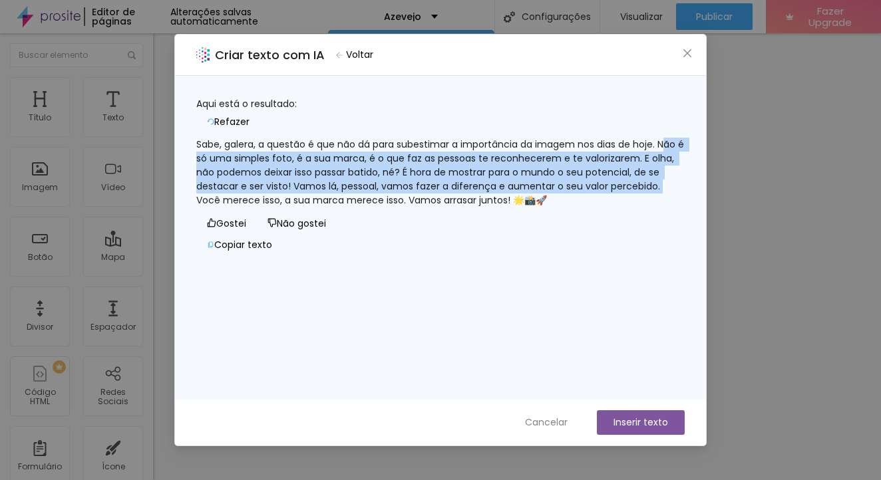
drag, startPoint x: 240, startPoint y: 152, endPoint x: 367, endPoint y: 191, distance: 133.0
click at [367, 191] on div "Sabe, galera, a questão é que não dá para subestimar a importância da imagem no…" at bounding box center [440, 173] width 488 height 70
copy div "ão é só uma simples foto, é a sua marca, é o que faz as pessoas te reconhecerem…"
click at [283, 255] on button "Copiar texto" at bounding box center [239, 244] width 86 height 21
click at [684, 58] on icon "close" at bounding box center [687, 53] width 11 height 11
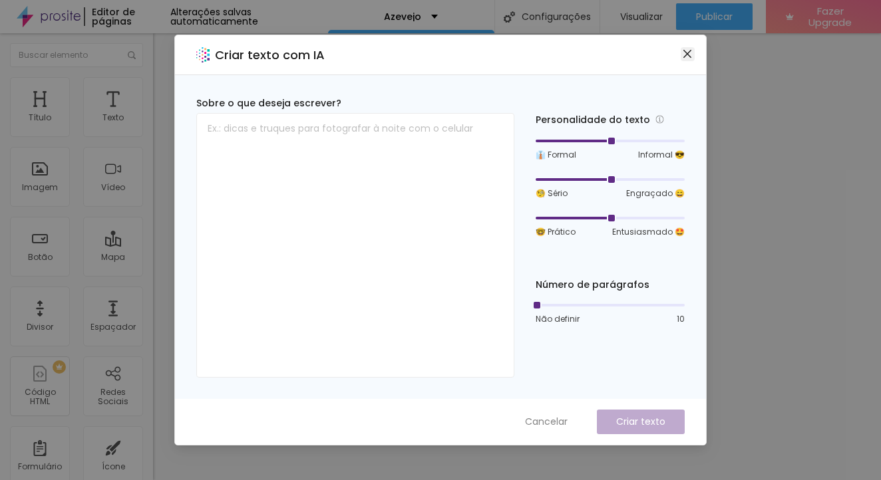
click at [690, 55] on icon "close" at bounding box center [687, 54] width 11 height 11
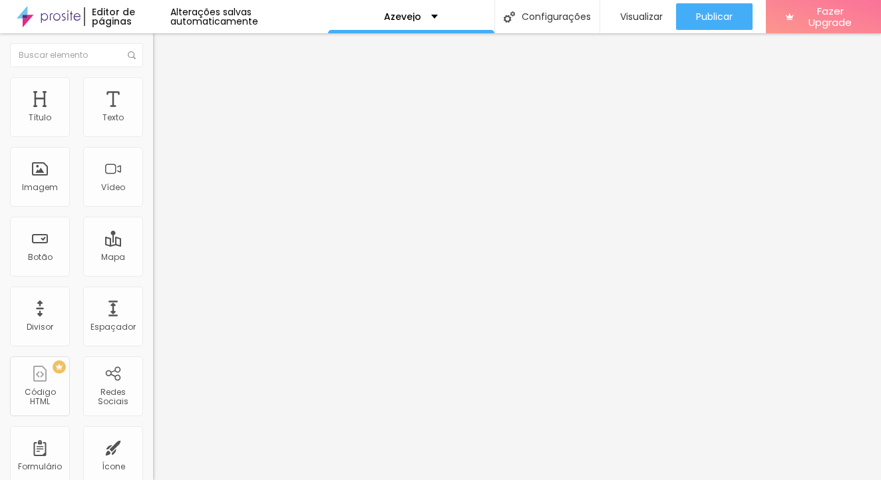
click at [153, 85] on li "Estilo" at bounding box center [229, 83] width 153 height 13
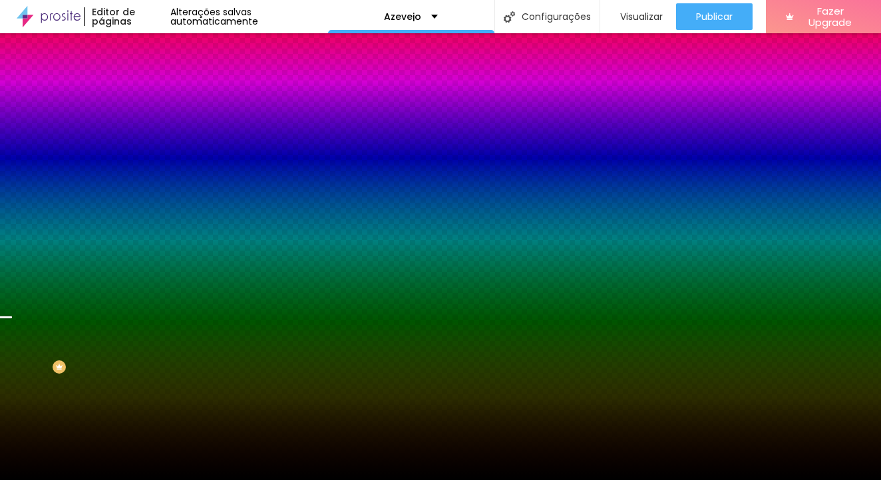
click at [153, 122] on span "Trocar imagem" at bounding box center [189, 116] width 73 height 11
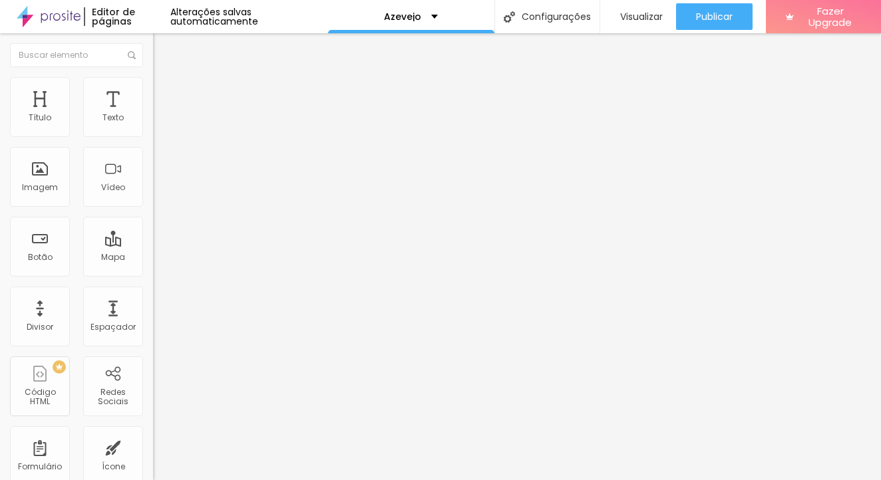
click at [165, 90] on span "Avançado" at bounding box center [187, 85] width 44 height 11
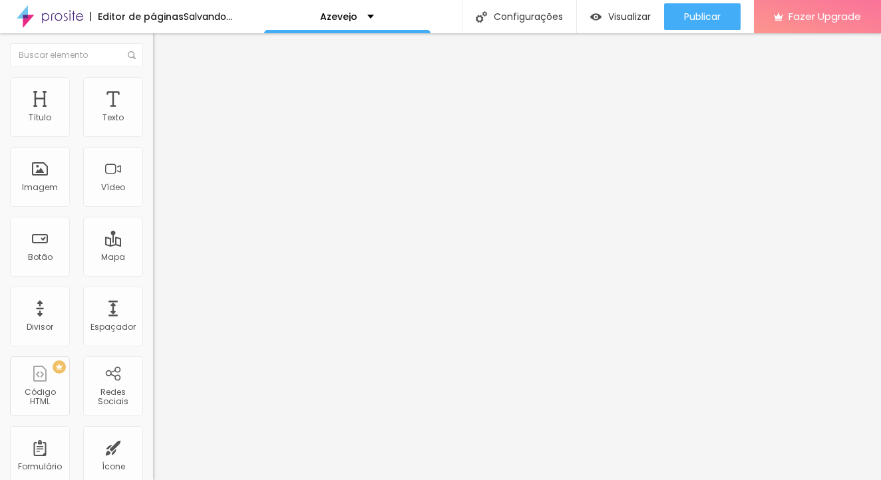
click at [153, 114] on span "Trocar imagem" at bounding box center [189, 108] width 73 height 11
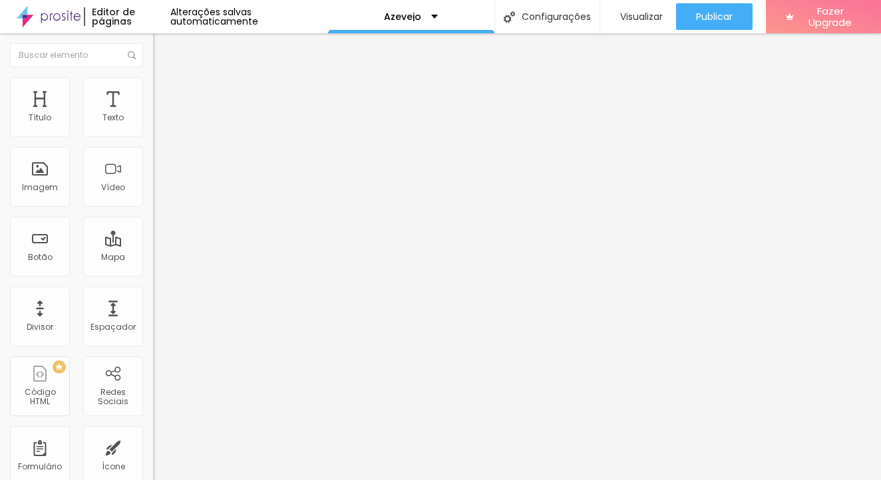
click at [153, 114] on span "Trocar imagem" at bounding box center [189, 108] width 73 height 11
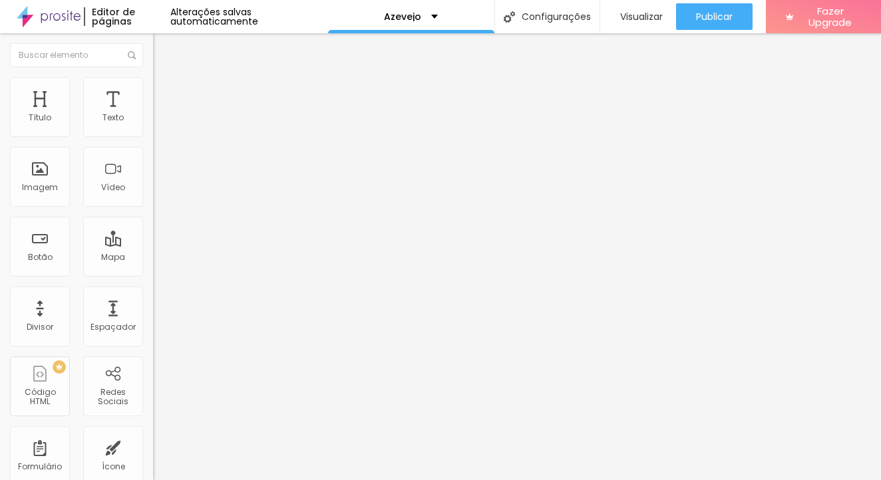
click at [624, 14] on span "Visualizar" at bounding box center [641, 16] width 43 height 11
